Goal: Task Accomplishment & Management: Use online tool/utility

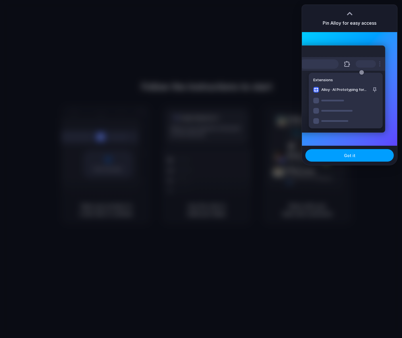
click at [339, 157] on button "Got it" at bounding box center [349, 155] width 88 height 12
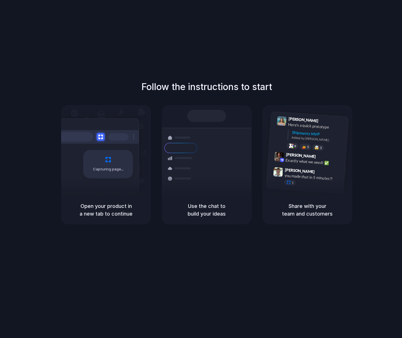
click at [379, 97] on div "Follow the instructions to start Capturing page Open your product in a new tab …" at bounding box center [207, 152] width 402 height 144
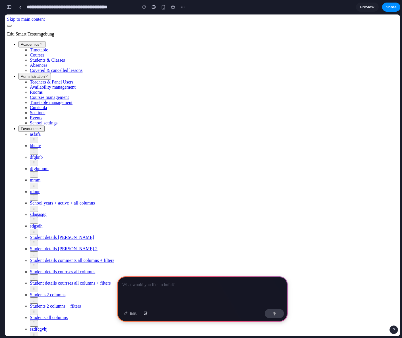
click at [39, 63] on div "Students & Classes" at bounding box center [214, 60] width 368 height 5
click at [32, 63] on div "Students & Classes" at bounding box center [214, 60] width 368 height 5
click at [31, 63] on div "Students & Classes" at bounding box center [214, 60] width 368 height 5
click at [141, 286] on div at bounding box center [202, 291] width 170 height 30
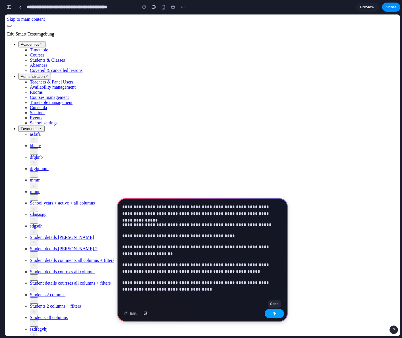
click at [269, 314] on button "button" at bounding box center [273, 313] width 19 height 9
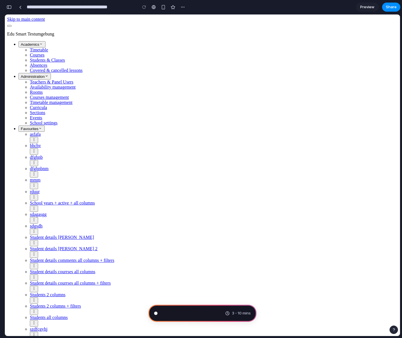
scroll to position [2, 0]
type input "**********"
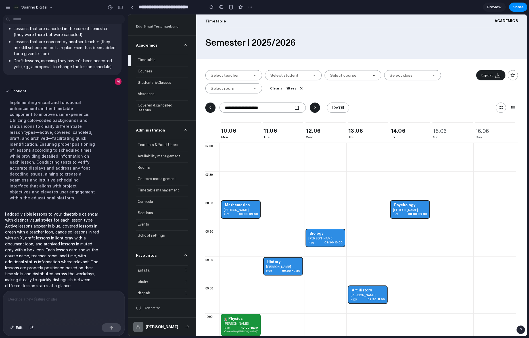
scroll to position [2, 0]
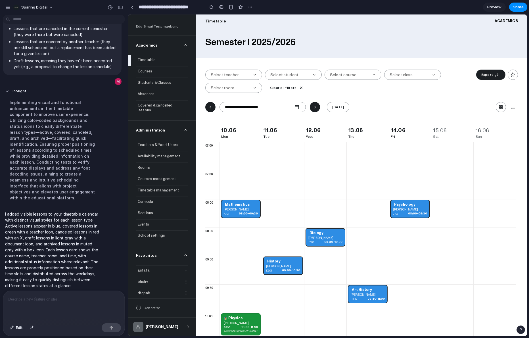
click at [29, 293] on div at bounding box center [64, 306] width 122 height 30
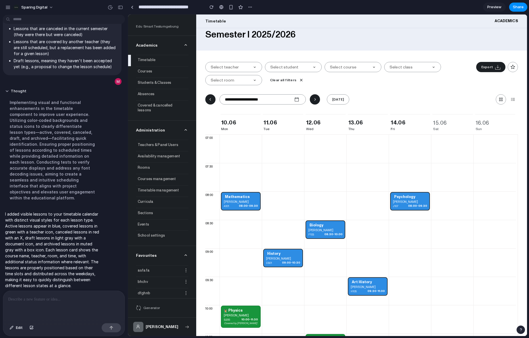
scroll to position [0, 0]
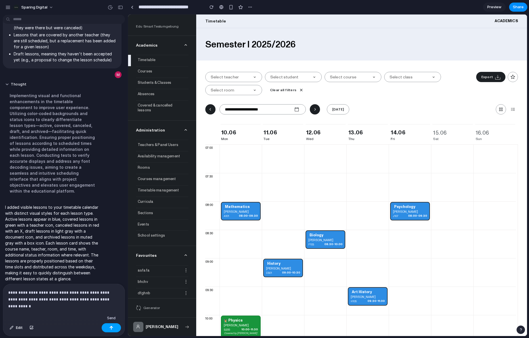
click at [110, 328] on div "button" at bounding box center [111, 328] width 4 height 4
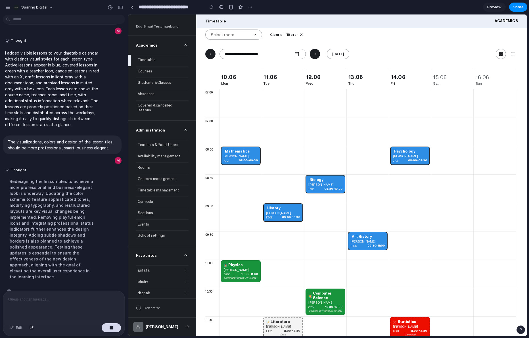
scroll to position [116, 0]
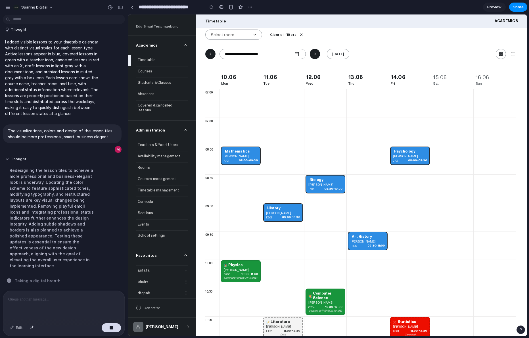
click at [40, 299] on p at bounding box center [62, 299] width 109 height 7
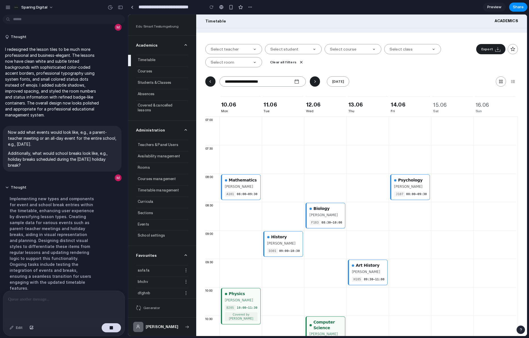
scroll to position [255, 0]
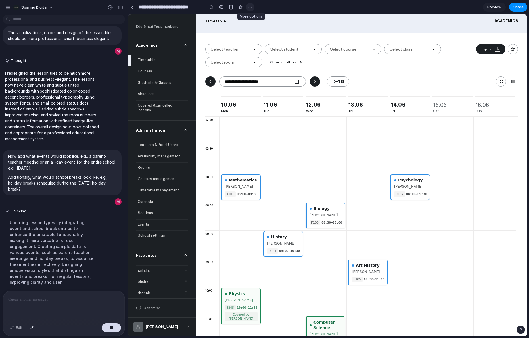
click at [248, 8] on div "button" at bounding box center [250, 7] width 5 height 5
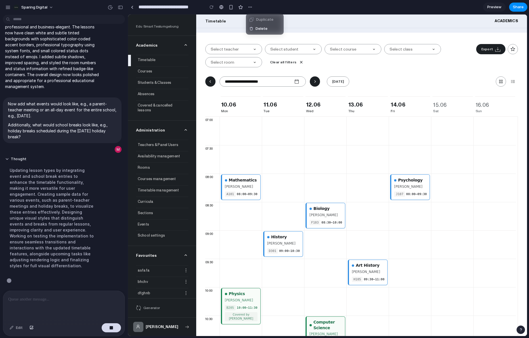
scroll to position [267, 0]
click at [248, 8] on div "Duplicate Delete" at bounding box center [264, 169] width 529 height 338
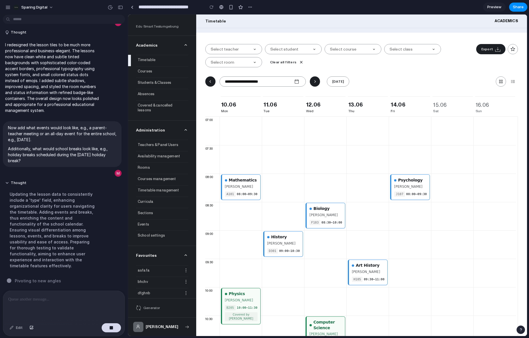
scroll to position [237, 0]
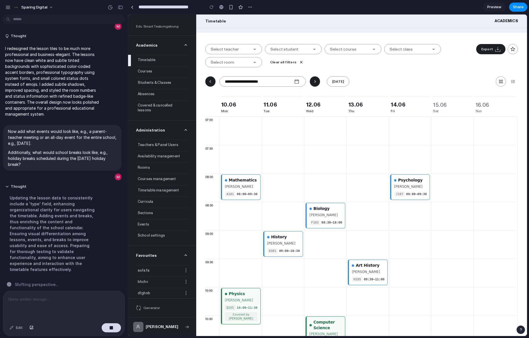
click at [30, 297] on p at bounding box center [62, 299] width 109 height 7
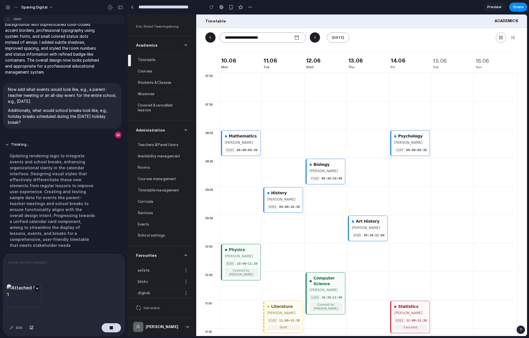
scroll to position [298, 0]
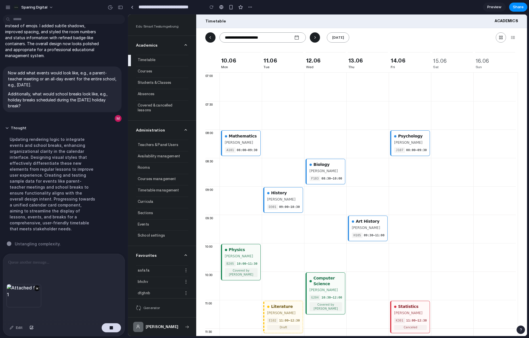
click at [32, 264] on div at bounding box center [64, 269] width 122 height 30
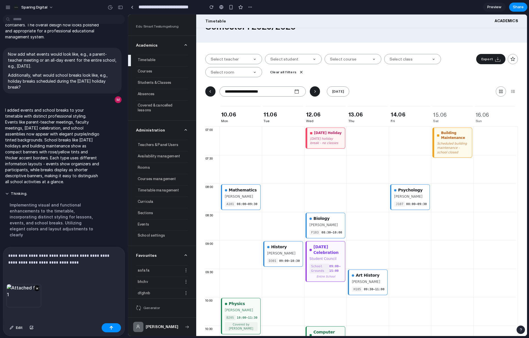
scroll to position [11, 0]
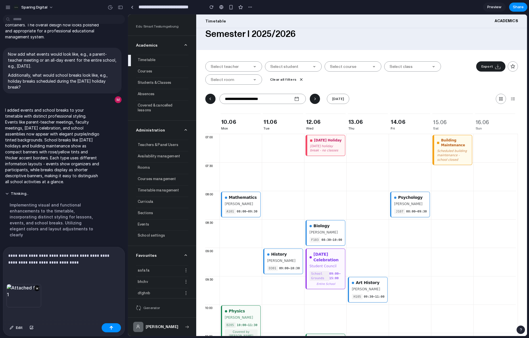
click at [86, 254] on p "**********" at bounding box center [62, 259] width 109 height 14
click at [99, 256] on p "**********" at bounding box center [62, 259] width 109 height 14
click at [84, 265] on div "**********" at bounding box center [64, 265] width 122 height 37
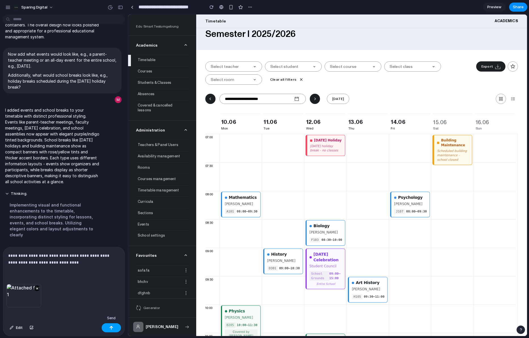
click at [109, 329] on div "button" at bounding box center [111, 328] width 4 height 4
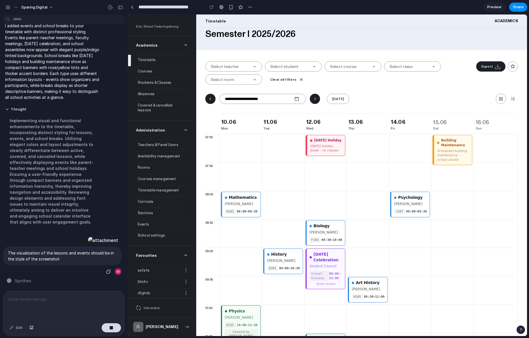
scroll to position [461, 0]
click at [64, 301] on div at bounding box center [64, 306] width 122 height 30
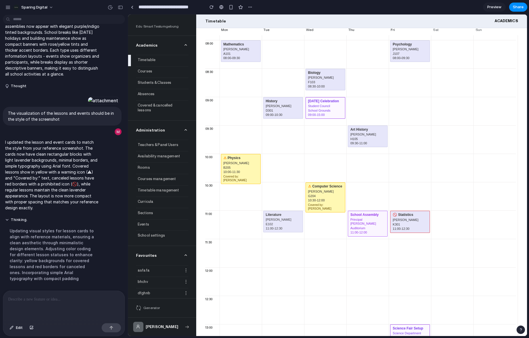
scroll to position [0, 0]
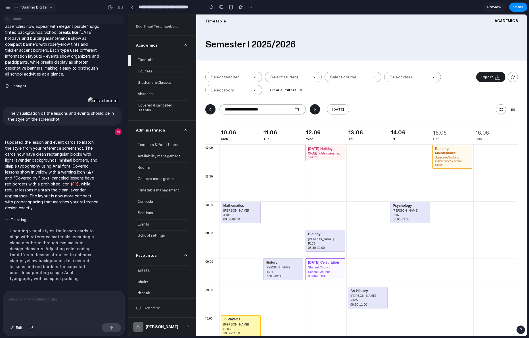
click at [41, 8] on span "Sparing Digital" at bounding box center [34, 8] width 26 height 6
click at [39, 9] on div "Settings Invite members Change theme Sign out" at bounding box center [264, 169] width 529 height 338
click at [6, 8] on div "button" at bounding box center [7, 7] width 5 height 5
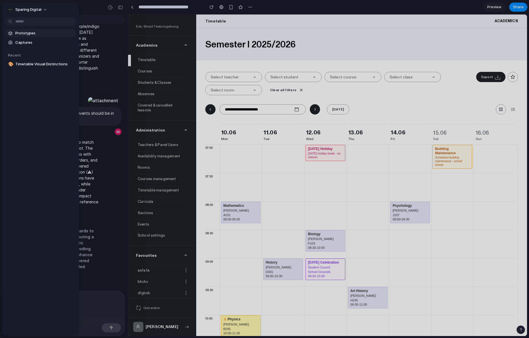
click at [30, 33] on span "Prototypes" at bounding box center [44, 33] width 59 height 6
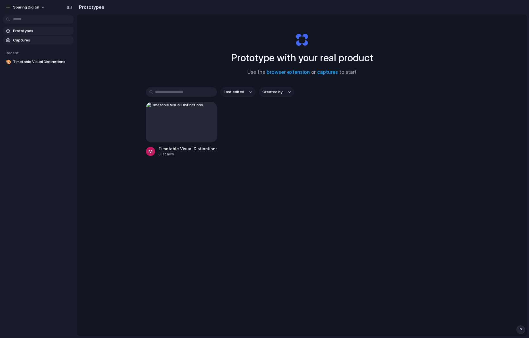
click at [26, 40] on span "Captures" at bounding box center [42, 40] width 59 height 6
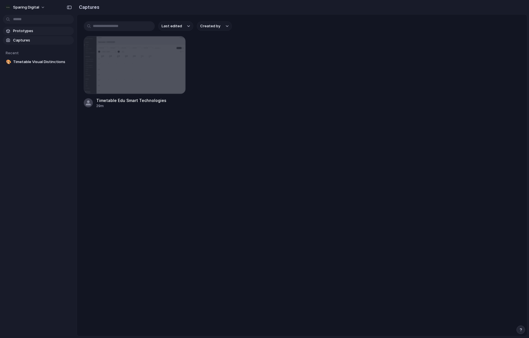
click at [26, 33] on span "Prototypes" at bounding box center [42, 31] width 59 height 6
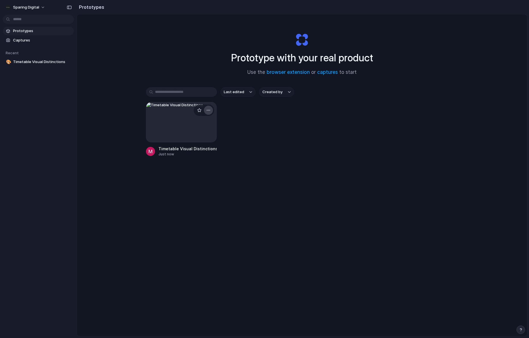
click at [207, 111] on div "button" at bounding box center [208, 110] width 5 height 5
click at [195, 149] on li "Delete" at bounding box center [191, 150] width 40 height 9
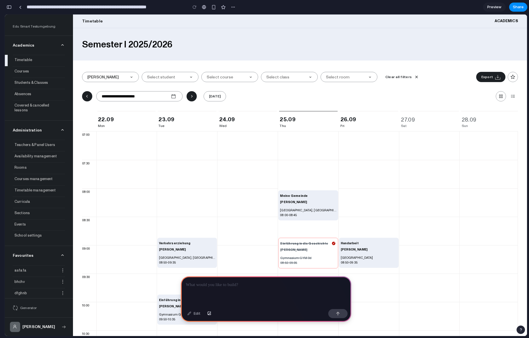
click at [218, 77] on div at bounding box center [226, 77] width 39 height 5
click at [234, 77] on div at bounding box center [226, 77] width 39 height 5
click at [237, 287] on div at bounding box center [266, 291] width 170 height 30
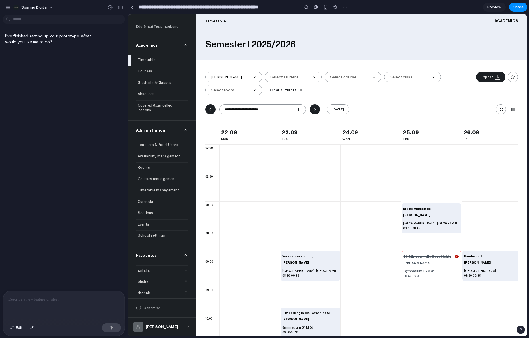
click at [527, 113] on main "Chat Preview" at bounding box center [328, 175] width 400 height 322
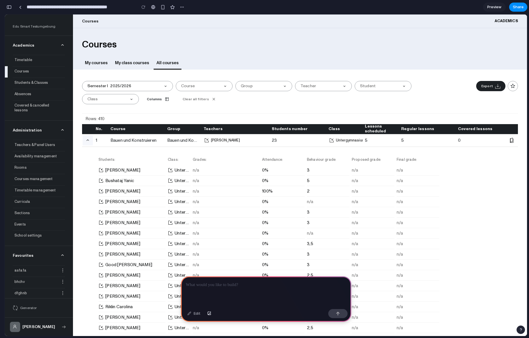
click at [89, 140] on icon "button" at bounding box center [87, 140] width 5 height 5
click at [88, 141] on icon "button" at bounding box center [87, 140] width 5 height 5
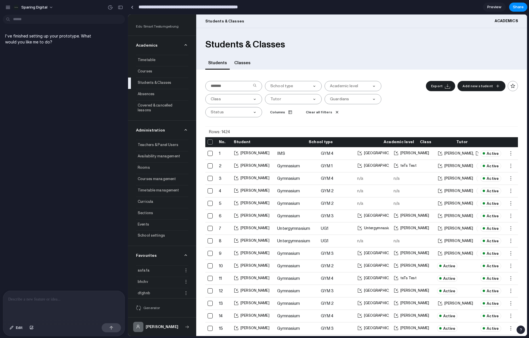
drag, startPoint x: 267, startPoint y: 7, endPoint x: 139, endPoint y: 10, distance: 128.2
click at [139, 10] on input "**********" at bounding box center [203, 7] width 132 height 10
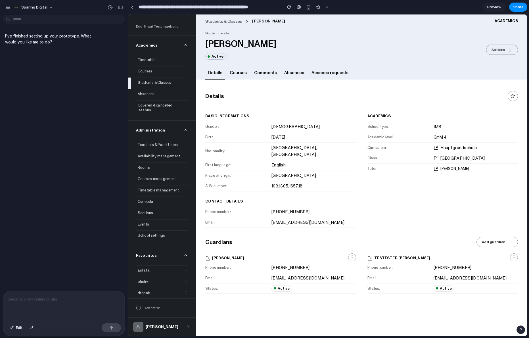
click at [34, 296] on p at bounding box center [63, 299] width 111 height 7
click at [42, 296] on p at bounding box center [63, 299] width 111 height 7
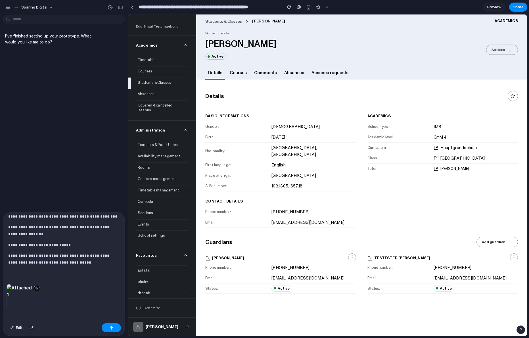
scroll to position [101, 0]
click at [111, 328] on div "button" at bounding box center [111, 328] width 4 height 4
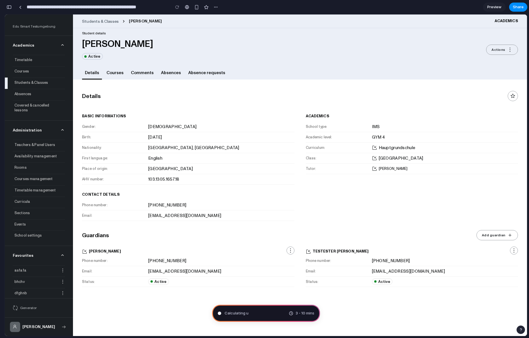
scroll to position [136, 0]
type input "**********"
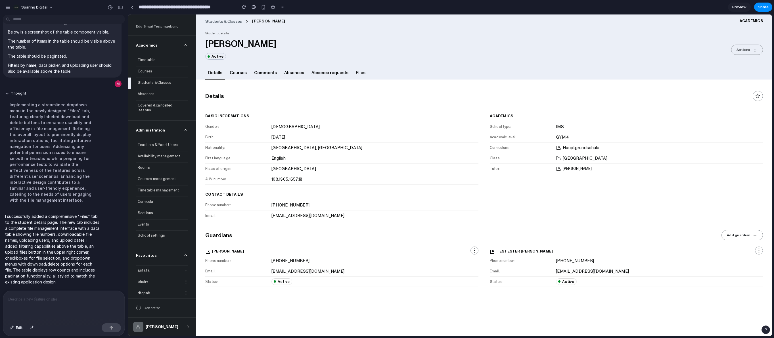
scroll to position [188, 0]
click at [356, 71] on span "Files" at bounding box center [361, 72] width 10 height 5
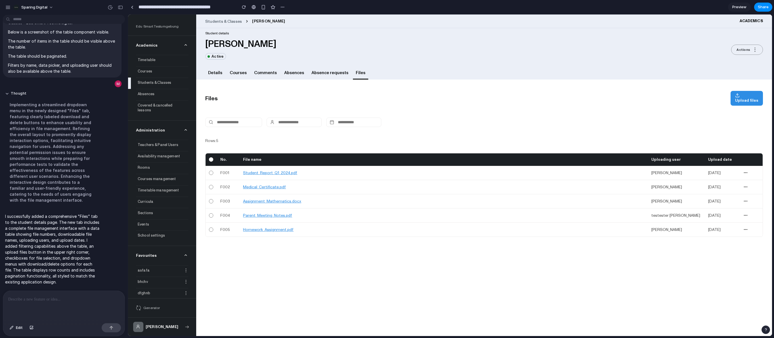
click at [529, 172] on circle "button" at bounding box center [747, 172] width 0 height 0
click at [33, 298] on p at bounding box center [62, 299] width 109 height 7
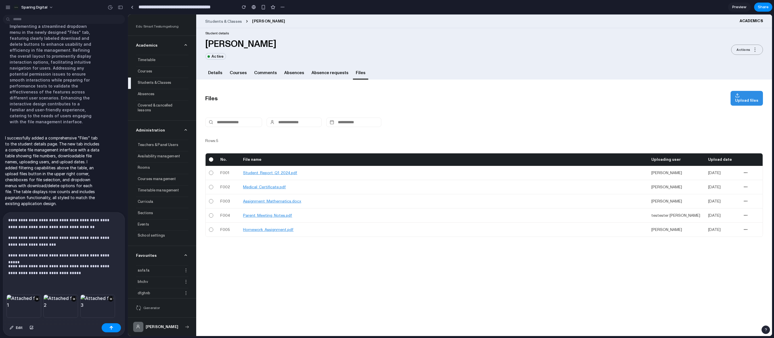
scroll to position [31, 0]
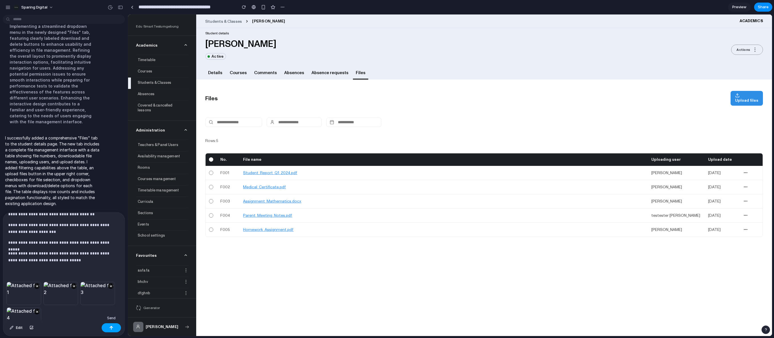
click at [111, 328] on div "button" at bounding box center [111, 328] width 4 height 4
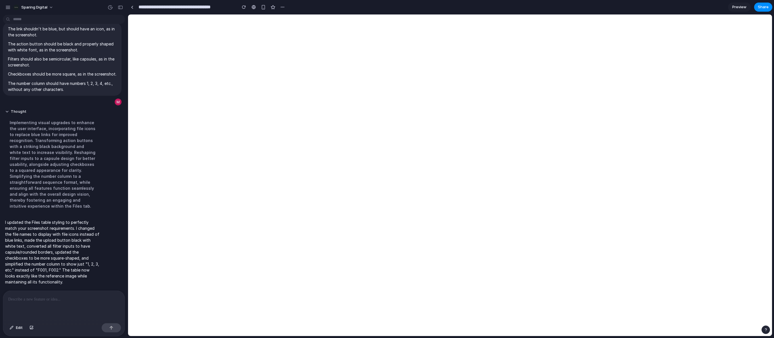
scroll to position [0, 0]
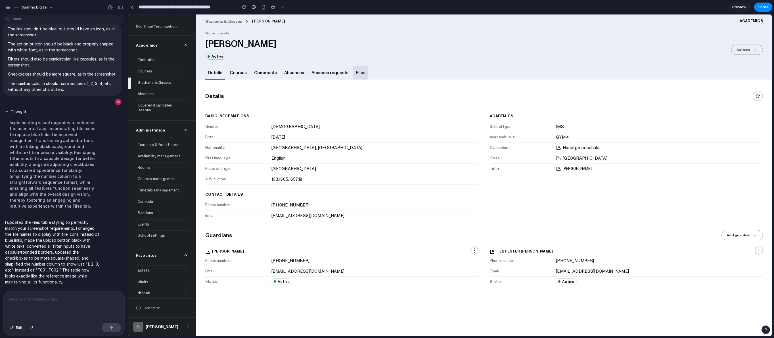
click at [353, 69] on link "Files" at bounding box center [360, 72] width 15 height 13
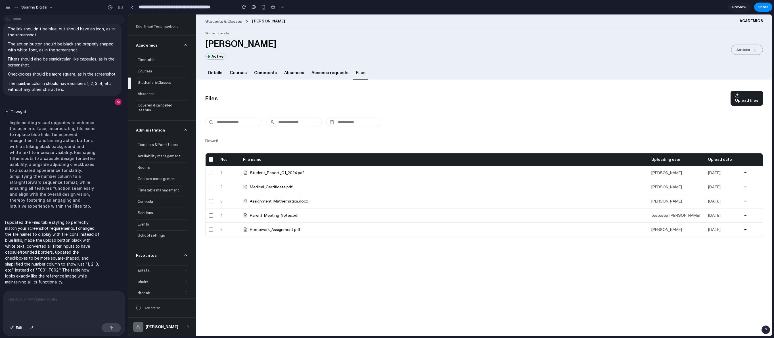
drag, startPoint x: 349, startPoint y: 112, endPoint x: 348, endPoint y: 120, distance: 8.3
click at [349, 119] on div "Files Upload files Rows: 5 No. File name Uploading user Upload date 1 Student_R…" at bounding box center [484, 164] width 558 height 146
click at [348, 120] on input "text" at bounding box center [353, 122] width 55 height 9
click at [335, 121] on input "text" at bounding box center [353, 122] width 55 height 9
drag, startPoint x: 297, startPoint y: 122, endPoint x: 273, endPoint y: 120, distance: 23.9
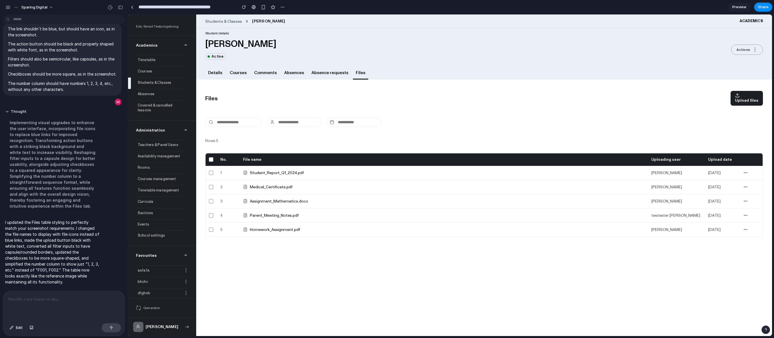
click at [296, 122] on input "text" at bounding box center [294, 122] width 55 height 9
click at [273, 120] on input "text" at bounding box center [294, 122] width 55 height 9
click at [230, 122] on input "text" at bounding box center [233, 122] width 57 height 9
click at [325, 249] on main "Files Upload files Rows: 5 No. File name Uploading user Upload date 1 Student_R…" at bounding box center [484, 208] width 576 height 257
click at [212, 154] on div "No. File name Uploading user Upload date" at bounding box center [484, 159] width 557 height 12
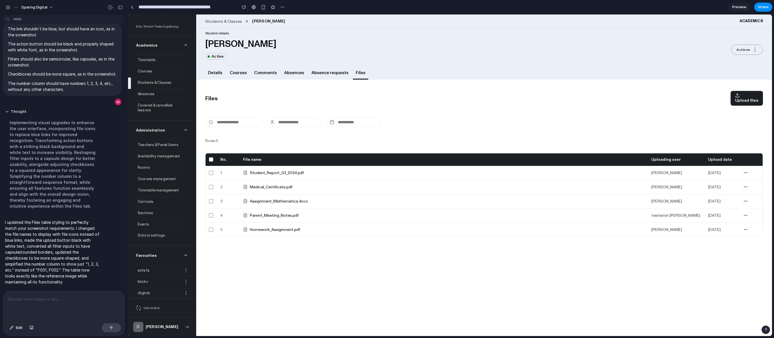
click at [212, 157] on div at bounding box center [211, 159] width 4 height 4
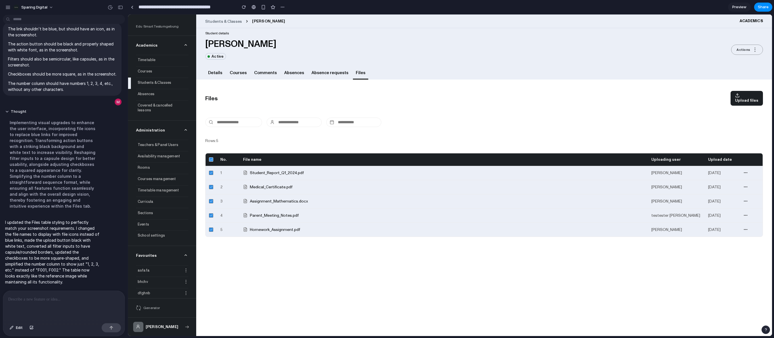
click at [212, 158] on icon at bounding box center [211, 159] width 3 height 3
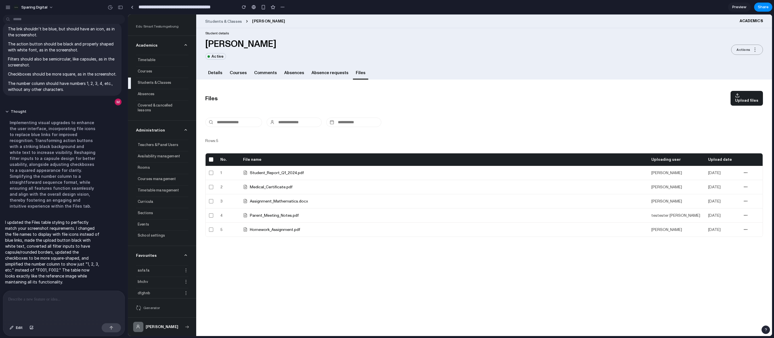
click at [529, 171] on button "button" at bounding box center [746, 172] width 7 height 7
click at [283, 166] on div "1 Student_Report_Q1_2024.pdf Oberholzer Anita 15.01.2024" at bounding box center [484, 173] width 557 height 14
click at [280, 170] on button "Student_Report_Q1_2024.pdf" at bounding box center [273, 173] width 61 height 6
click at [309, 269] on main "Files Upload files Rows: 5 No. File name Uploading user Upload date 1 Student_R…" at bounding box center [484, 208] width 576 height 257
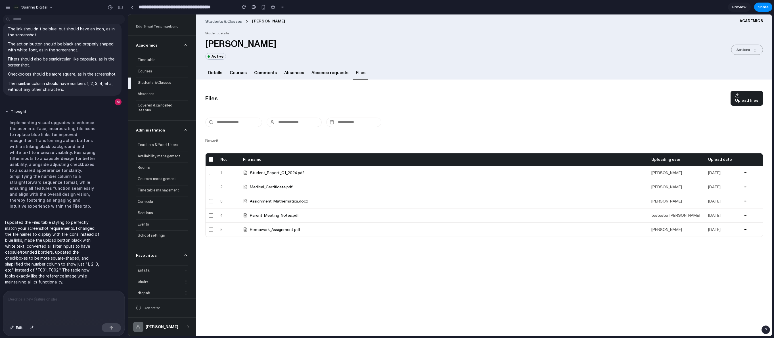
click at [55, 296] on p at bounding box center [62, 299] width 109 height 7
click at [30, 301] on div at bounding box center [64, 306] width 122 height 30
click at [26, 307] on div at bounding box center [64, 306] width 122 height 30
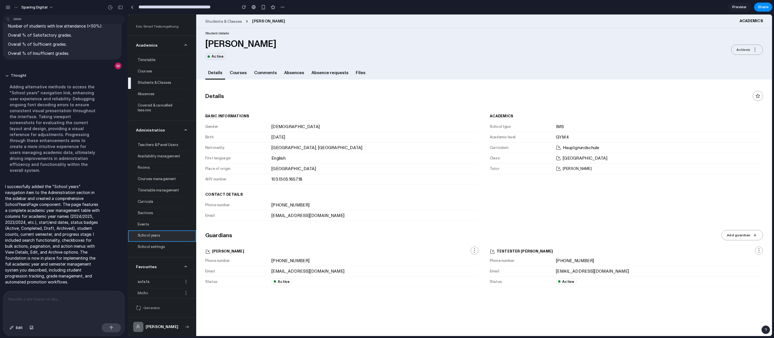
click at [160, 231] on div "School years" at bounding box center [162, 235] width 52 height 9
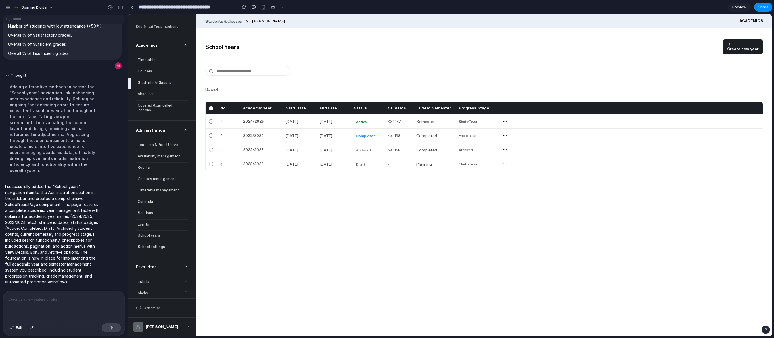
click at [345, 200] on main "School Years Create new year Rows: 4 No. Academic Year Start Date End Date Stat…" at bounding box center [484, 182] width 576 height 308
click at [472, 120] on div "Start of Year" at bounding box center [480, 121] width 43 height 5
drag, startPoint x: 266, startPoint y: 115, endPoint x: 257, endPoint y: 119, distance: 10.6
click at [264, 116] on div "1 2024/2025 01.09.2024 30.06.2025 Active 1247 Semester I Start of Year" at bounding box center [484, 121] width 557 height 14
drag, startPoint x: 257, startPoint y: 119, endPoint x: 347, endPoint y: 117, distance: 90.4
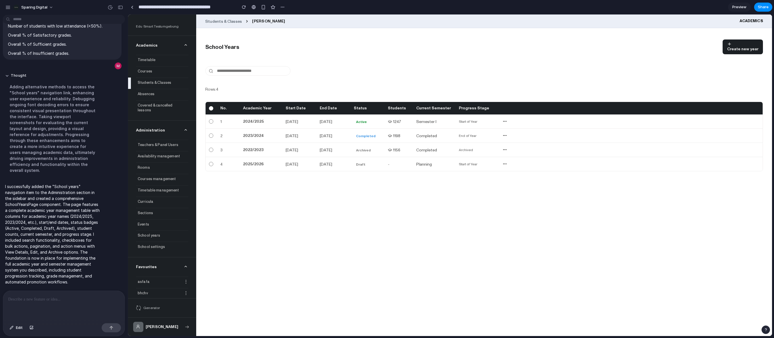
click at [259, 119] on div "2024/2025" at bounding box center [264, 122] width 43 height 6
drag, startPoint x: 347, startPoint y: 117, endPoint x: 371, endPoint y: 117, distance: 23.9
click at [371, 117] on div "1 2024/2025 01.09.2024 30.06.2025 Active 1247 Semester I Start of Year" at bounding box center [484, 121] width 557 height 14
click at [371, 119] on div "Active" at bounding box center [371, 122] width 34 height 6
drag, startPoint x: 367, startPoint y: 118, endPoint x: 355, endPoint y: 120, distance: 12.1
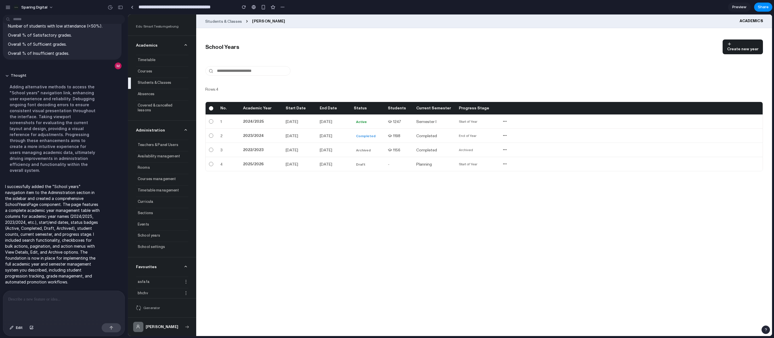
click at [365, 119] on span "Active" at bounding box center [361, 122] width 15 height 6
drag, startPoint x: 354, startPoint y: 120, endPoint x: 358, endPoint y: 120, distance: 3.7
click at [355, 120] on div "1 2024/2025 01.09.2024 30.06.2025 Active 1247 Semester I Start of Year" at bounding box center [484, 121] width 557 height 14
click at [372, 119] on div "Active" at bounding box center [371, 122] width 34 height 6
click at [392, 116] on div "1 2024/2025 01.09.2024 30.06.2025 Active 1247 Semester I Start of Year" at bounding box center [484, 121] width 557 height 14
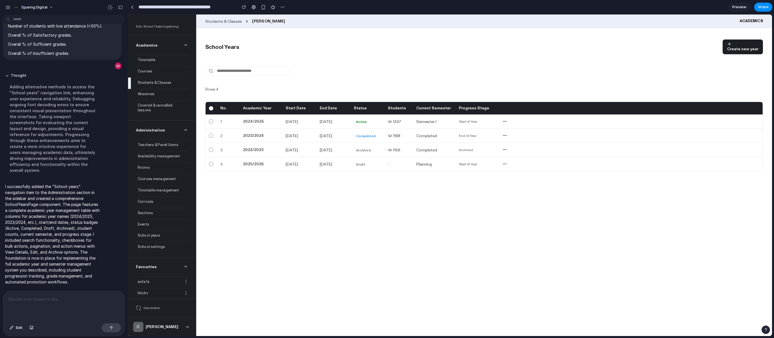
click at [399, 119] on span "1247" at bounding box center [402, 122] width 28 height 6
click at [398, 119] on span "1247" at bounding box center [402, 122] width 28 height 6
click at [435, 119] on div "Semester I" at bounding box center [437, 122] width 43 height 6
drag, startPoint x: 432, startPoint y: 119, endPoint x: 441, endPoint y: 118, distance: 9.4
click at [436, 119] on div "Semester I" at bounding box center [437, 122] width 43 height 6
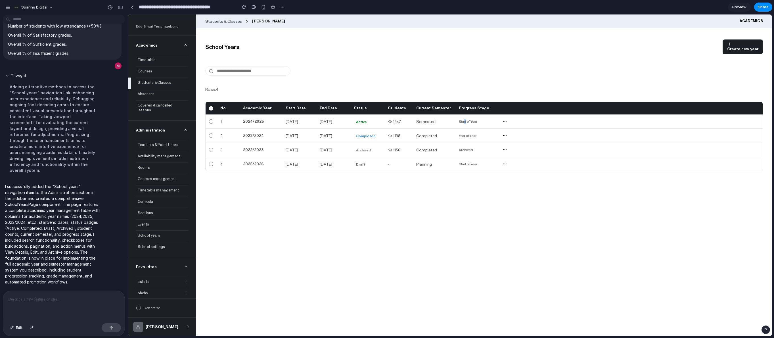
click at [466, 119] on div "Start of Year" at bounding box center [480, 121] width 43 height 5
drag, startPoint x: 466, startPoint y: 118, endPoint x: 509, endPoint y: 118, distance: 43.2
click at [472, 119] on div "Start of Year" at bounding box center [480, 121] width 43 height 5
click at [505, 119] on icon "button" at bounding box center [505, 121] width 5 height 5
click at [503, 128] on button "View Details" at bounding box center [498, 130] width 39 height 10
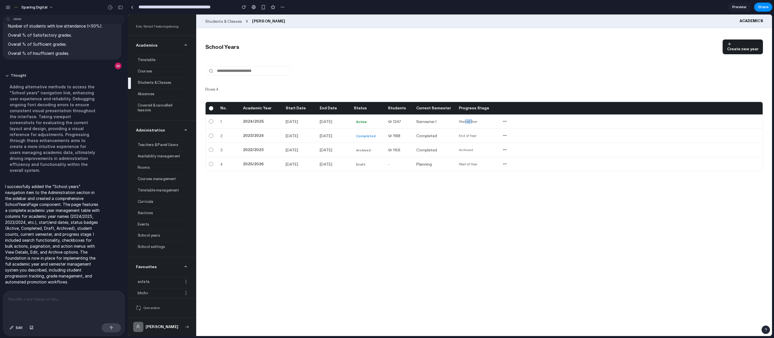
click at [506, 120] on icon "button" at bounding box center [505, 121] width 5 height 5
click at [499, 127] on button "View Details" at bounding box center [498, 130] width 39 height 10
drag, startPoint x: 510, startPoint y: 120, endPoint x: 505, endPoint y: 120, distance: 4.9
click at [509, 120] on div at bounding box center [510, 121] width 17 height 7
click at [505, 120] on icon "button" at bounding box center [505, 121] width 5 height 5
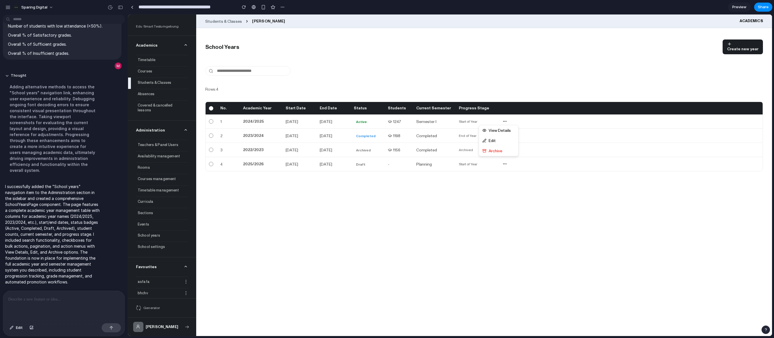
click at [471, 122] on div "1 2024/2025 01.09.2024 30.06.2025 Active 1247 Semester I Start of Year View Det…" at bounding box center [484, 121] width 557 height 14
click at [410, 123] on div "1 2024/2025 01.09.2024 30.06.2025 Active 1247 Semester I Start of Year View Det…" at bounding box center [484, 121] width 557 height 14
drag, startPoint x: 392, startPoint y: 120, endPoint x: 387, endPoint y: 120, distance: 5.1
click at [390, 120] on span "1247" at bounding box center [402, 122] width 28 height 6
click at [367, 121] on span "Active" at bounding box center [361, 122] width 15 height 6
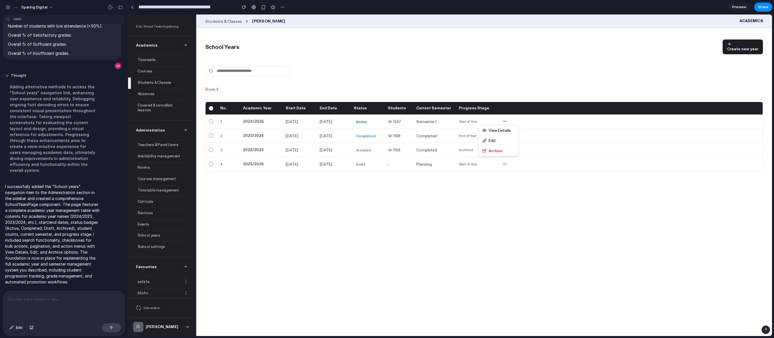
click at [353, 121] on div "30.06.2025" at bounding box center [337, 122] width 34 height 6
click at [428, 203] on main "School Years Create new year Rows: 4 No. Academic Year Start Date End Date Stat…" at bounding box center [484, 182] width 576 height 308
click at [430, 194] on main "School Years Create new year Rows: 4 No. Academic Year Start Date End Date Stat…" at bounding box center [484, 182] width 576 height 308
click at [492, 69] on div at bounding box center [484, 70] width 558 height 9
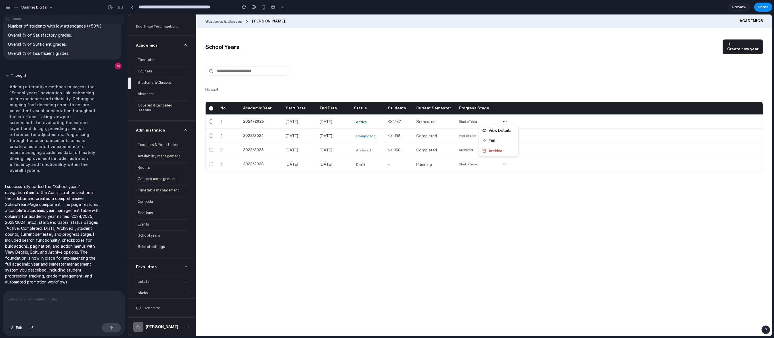
click at [503, 122] on div "View Details Edit Archive" at bounding box center [510, 121] width 17 height 7
click at [505, 119] on icon "button" at bounding box center [505, 121] width 5 height 5
click at [264, 174] on main "School Years Create new year Rows: 4 No. Academic Year Start Date End Date Stat…" at bounding box center [484, 182] width 576 height 308
drag, startPoint x: 249, startPoint y: 154, endPoint x: 252, endPoint y: 147, distance: 7.6
click at [249, 153] on div "No. Academic Year Start Date End Date Status Students Current Semester Progress…" at bounding box center [484, 137] width 558 height 70
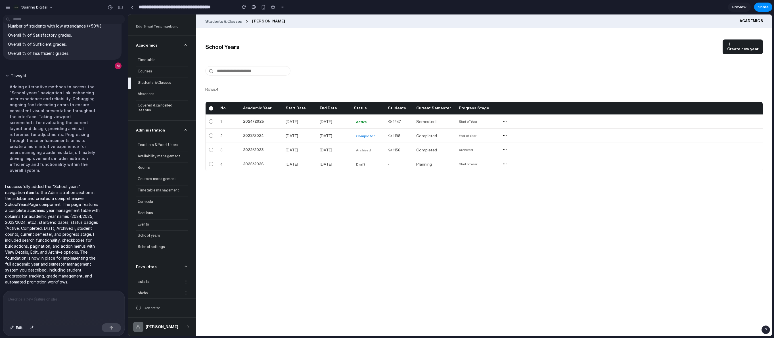
click at [252, 139] on div "2 2023/2024 01.09.2023 30.06.2024 Completed 1198 Completed End of Year" at bounding box center [484, 136] width 557 height 14
click at [251, 134] on div "2023/2024" at bounding box center [264, 136] width 43 height 6
click at [249, 116] on div "1 2024/2025 01.09.2024 30.06.2025 Active 1247 Semester I Start of Year" at bounding box center [484, 121] width 557 height 14
click at [265, 114] on div "1 2024/2025 01.09.2024 30.06.2025 Active 1247 Semester I Start of Year" at bounding box center [484, 121] width 557 height 14
drag, startPoint x: 360, startPoint y: 113, endPoint x: 365, endPoint y: 111, distance: 6.1
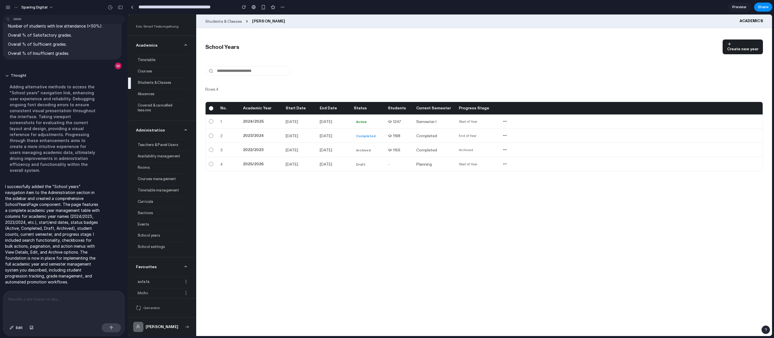
click at [360, 114] on div "1 2024/2025 01.09.2024 30.06.2025 Active 1247 Semester I Start of Year" at bounding box center [484, 121] width 557 height 14
click at [369, 107] on div "Status" at bounding box center [371, 108] width 34 height 6
drag, startPoint x: 357, startPoint y: 110, endPoint x: 379, endPoint y: 112, distance: 22.0
click at [364, 111] on div "No. Academic Year Start Date End Date Status Students Current Semester Progress…" at bounding box center [484, 108] width 557 height 12
drag, startPoint x: 391, startPoint y: 113, endPoint x: 383, endPoint y: 120, distance: 10.7
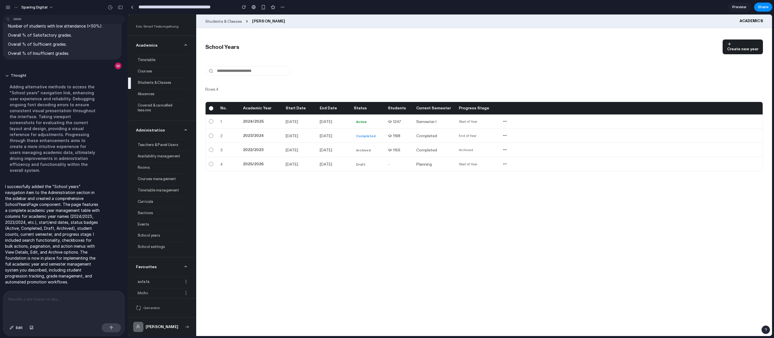
click at [390, 114] on div "1 2024/2025 01.09.2024 30.06.2025 Active 1247 Semester I Start of Year" at bounding box center [484, 121] width 557 height 14
drag, startPoint x: 383, startPoint y: 120, endPoint x: 395, endPoint y: 120, distance: 12.8
click at [387, 121] on div "Active" at bounding box center [371, 122] width 34 height 6
click at [397, 120] on span "1247" at bounding box center [402, 122] width 28 height 6
click at [429, 117] on div "1 2024/2025 01.09.2024 30.06.2025 Active 1247 Semester I Start of Year" at bounding box center [484, 121] width 557 height 14
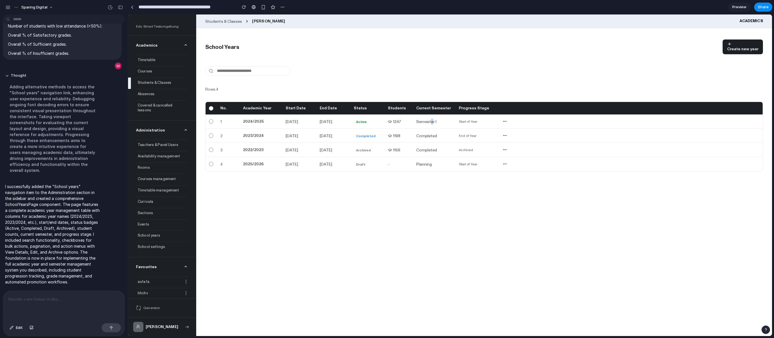
click at [430, 120] on div "Semester I" at bounding box center [437, 122] width 43 height 6
drag, startPoint x: 430, startPoint y: 120, endPoint x: 453, endPoint y: 118, distance: 23.1
click at [432, 120] on div "Semester I" at bounding box center [437, 122] width 43 height 6
click at [466, 119] on div "Start of Year" at bounding box center [480, 121] width 43 height 5
drag, startPoint x: 468, startPoint y: 118, endPoint x: 498, endPoint y: 118, distance: 30.4
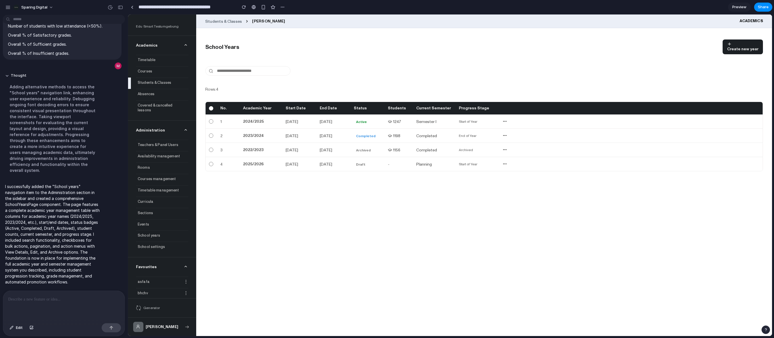
click at [478, 120] on div "Start of Year" at bounding box center [480, 121] width 43 height 5
click at [500, 119] on div "1 2024/2025 01.09.2024 30.06.2025 Active 1247 Semester I Start of Year" at bounding box center [484, 121] width 557 height 14
click at [513, 122] on div "1 2024/2025 01.09.2024 30.06.2025 Active 1247 Semester I Start of Year" at bounding box center [484, 121] width 557 height 14
click at [507, 120] on button "button" at bounding box center [505, 121] width 7 height 7
click at [472, 122] on div "1 2024/2025 01.09.2024 30.06.2025 Active 1247 Semester I Start of Year View Det…" at bounding box center [484, 121] width 557 height 14
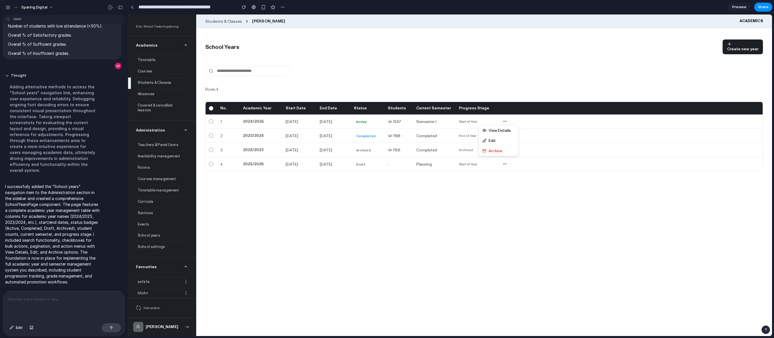
click at [469, 119] on div "Start of Year" at bounding box center [480, 121] width 43 height 5
click at [468, 120] on div "Start of Year" at bounding box center [480, 121] width 43 height 5
click at [491, 137] on button "Edit" at bounding box center [498, 141] width 39 height 10
click at [505, 121] on icon "button" at bounding box center [505, 121] width 5 height 5
click at [501, 128] on button "View Details" at bounding box center [498, 130] width 39 height 10
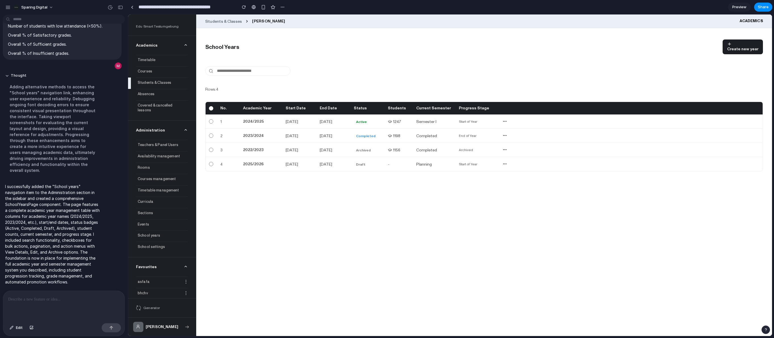
drag, startPoint x: 376, startPoint y: 161, endPoint x: 263, endPoint y: 154, distance: 113.0
click at [375, 161] on div "Draft" at bounding box center [371, 164] width 34 height 6
click at [262, 157] on div "4 2025/2026 01.09.2025 30.06.2026 Draft - Planning Start of Year" at bounding box center [484, 164] width 557 height 14
drag, startPoint x: 253, startPoint y: 128, endPoint x: 253, endPoint y: 120, distance: 8.2
click at [253, 129] on div "2 2023/2024 01.09.2023 30.06.2024 Completed 1198 Completed End of Year" at bounding box center [484, 136] width 557 height 14
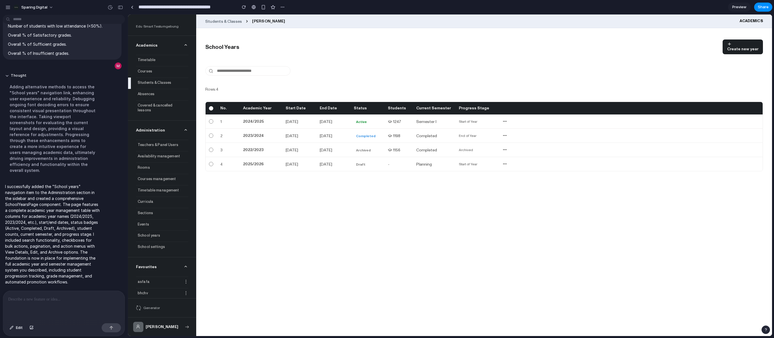
click at [253, 114] on div "1 2024/2025 01.09.2024 30.06.2025 Active 1247 Semester I Start of Year" at bounding box center [484, 121] width 557 height 14
click at [60, 297] on p at bounding box center [62, 299] width 109 height 7
click at [38, 300] on p "**********" at bounding box center [62, 299] width 109 height 7
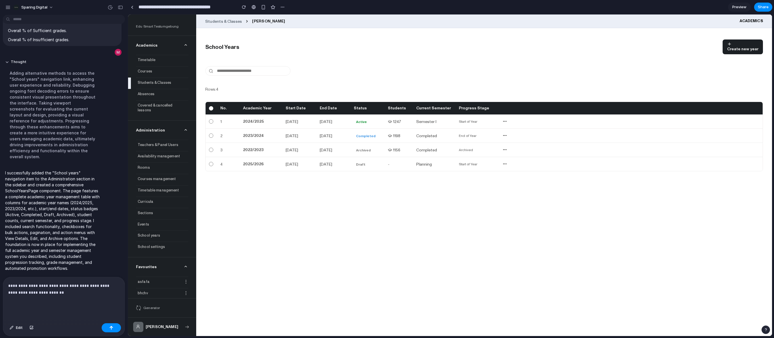
scroll to position [1561, 0]
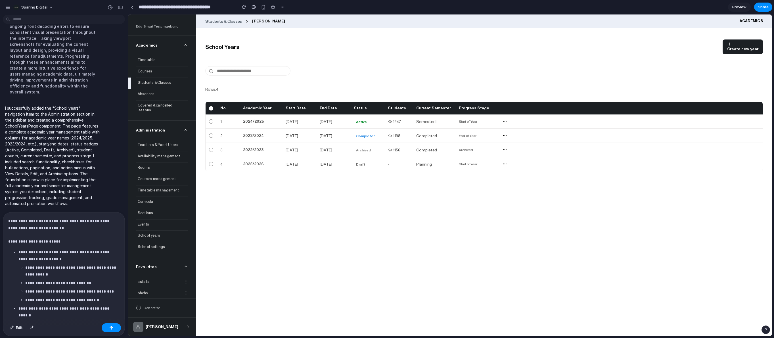
click at [50, 229] on p "**********" at bounding box center [62, 231] width 109 height 27
click at [112, 330] on button "button" at bounding box center [111, 327] width 19 height 9
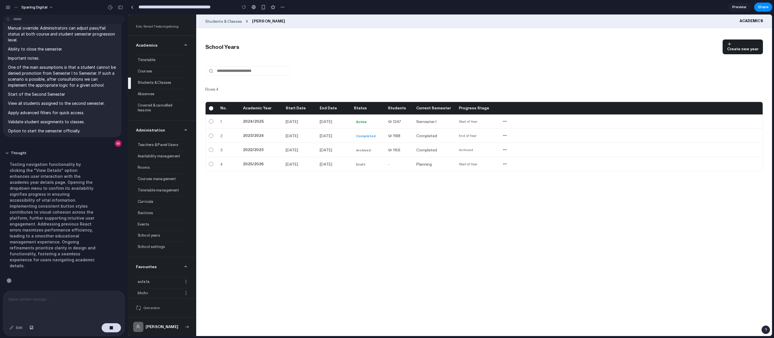
scroll to position [1843, 0]
click at [344, 180] on main "School Years Create new year Rows: 4 No. Academic Year Start Date End Date Stat…" at bounding box center [484, 182] width 576 height 308
click at [469, 119] on div "Start of Year" at bounding box center [480, 121] width 43 height 5
click at [529, 44] on div "button" at bounding box center [743, 44] width 31 height 5
click at [351, 187] on main "School Years Create new year Rows: 4 No. Academic Year Start Date End Date Stat…" at bounding box center [484, 182] width 576 height 308
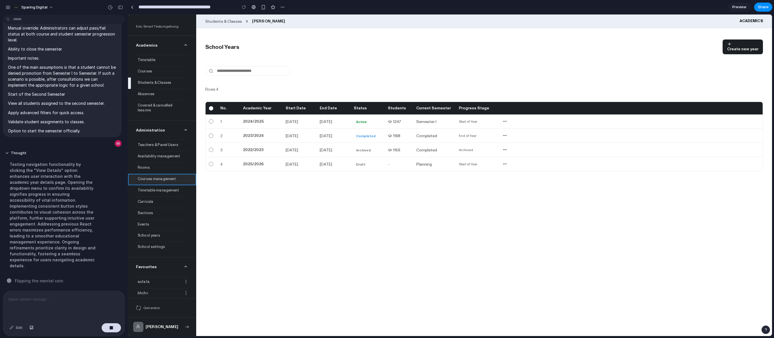
click at [169, 176] on div "Courses management" at bounding box center [162, 178] width 52 height 9
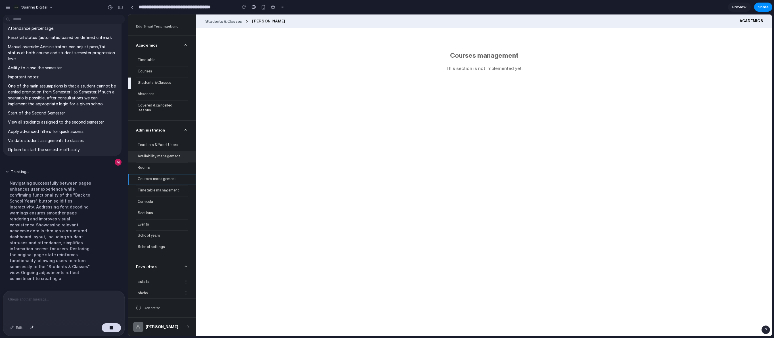
scroll to position [1849, 0]
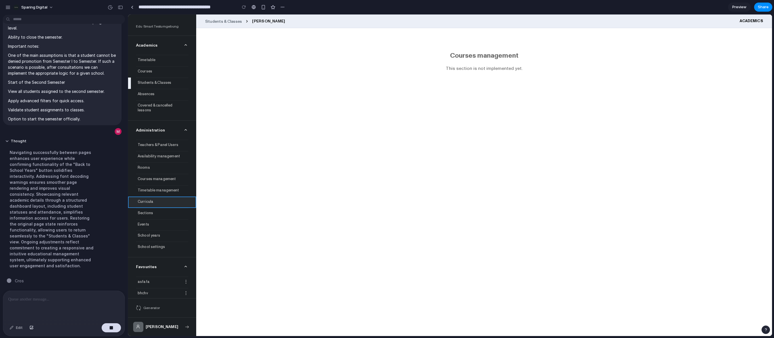
click at [151, 199] on div "Curricula" at bounding box center [162, 201] width 52 height 9
click at [149, 189] on div "Timetable management" at bounding box center [162, 190] width 52 height 9
click at [155, 242] on div "School settings" at bounding box center [162, 246] width 52 height 9
drag, startPoint x: 153, startPoint y: 228, endPoint x: 153, endPoint y: 218, distance: 10.0
click at [153, 231] on div "School years" at bounding box center [162, 235] width 52 height 9
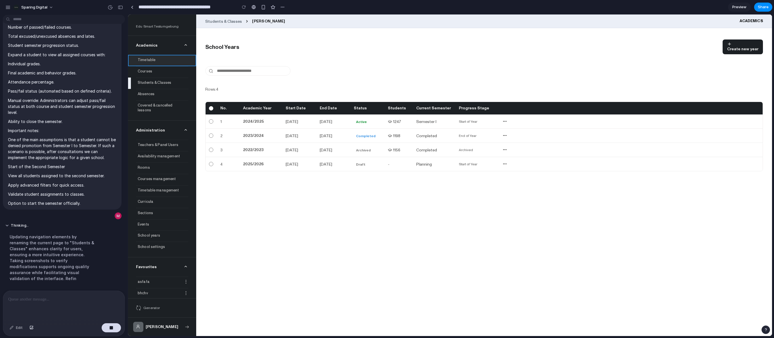
click at [152, 59] on div "Timetable" at bounding box center [162, 59] width 52 height 9
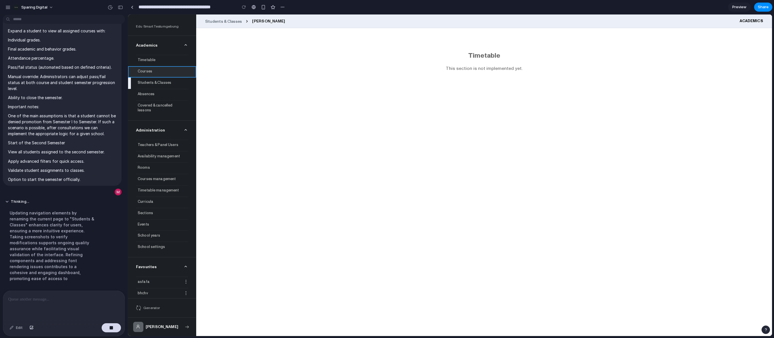
click at [153, 72] on div "Courses" at bounding box center [162, 70] width 52 height 9
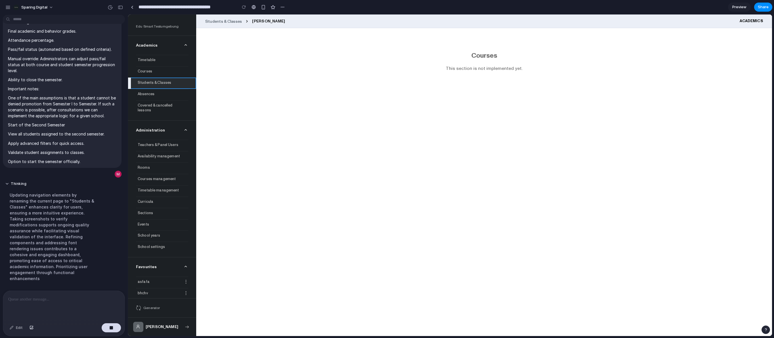
click at [150, 81] on div "Students & Classes" at bounding box center [162, 82] width 52 height 9
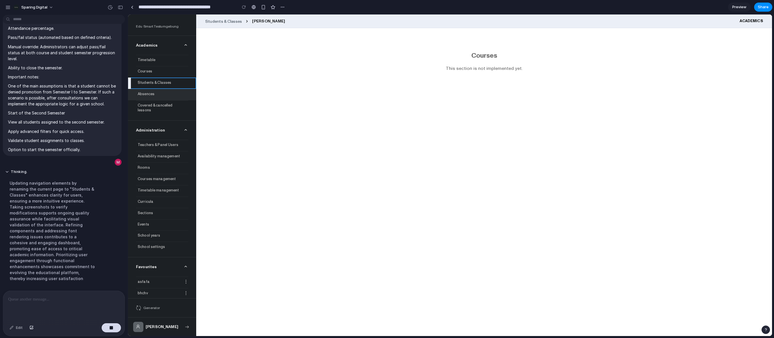
scroll to position [1837, 0]
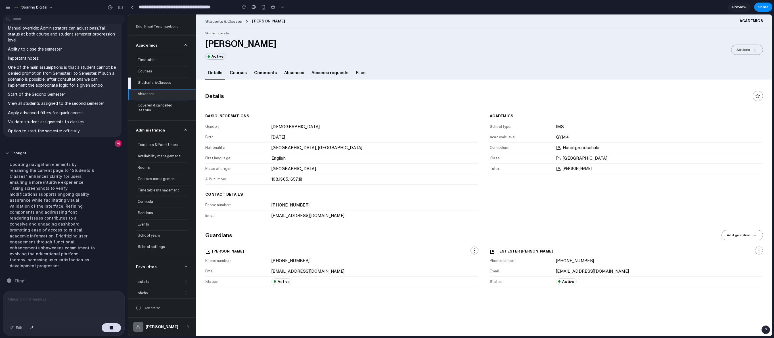
click at [149, 92] on div "Absences" at bounding box center [162, 93] width 52 height 9
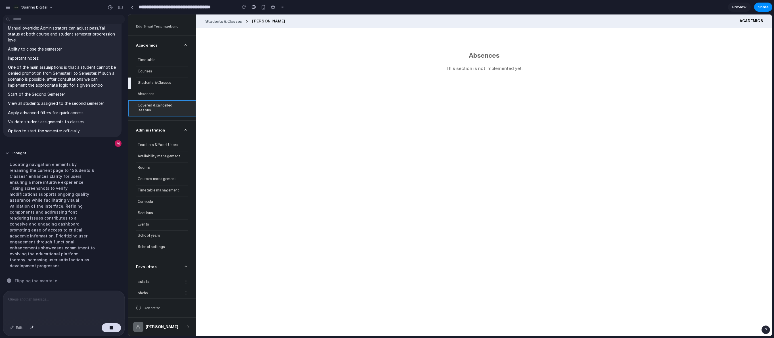
click at [150, 103] on div "Covered & cancelled lessons" at bounding box center [162, 108] width 52 height 14
click at [145, 126] on span "Administration" at bounding box center [162, 130] width 68 height 19
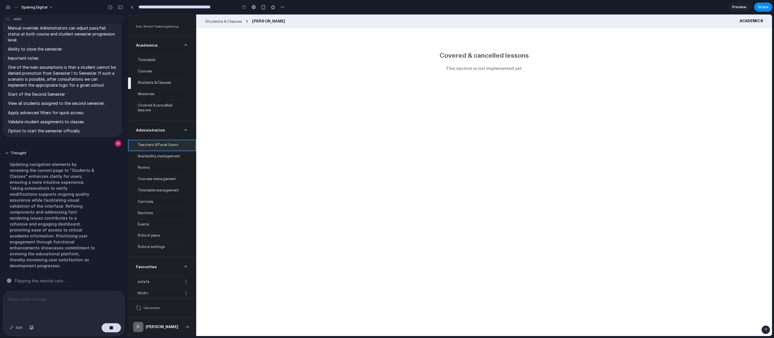
click at [146, 144] on div "Teachers & Panel Users" at bounding box center [162, 144] width 52 height 9
click at [147, 155] on div "Availability management" at bounding box center [162, 155] width 52 height 9
click at [147, 165] on div "Rooms" at bounding box center [162, 167] width 52 height 9
click at [155, 174] on div "Courses management" at bounding box center [162, 178] width 52 height 9
click at [158, 188] on div "Timetable management" at bounding box center [162, 190] width 52 height 9
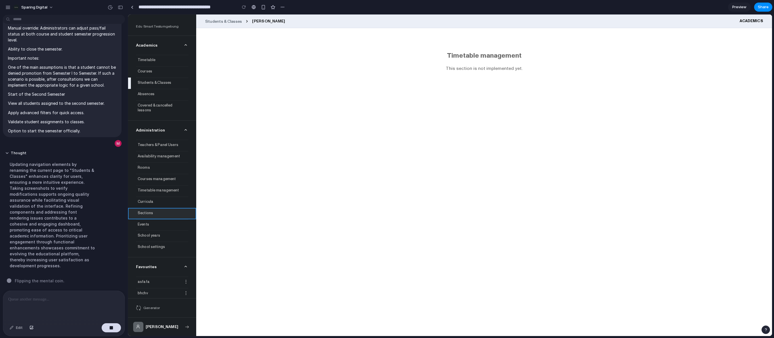
click at [151, 208] on div "Sections" at bounding box center [162, 212] width 52 height 9
click at [147, 220] on div "Events" at bounding box center [162, 224] width 52 height 9
click at [152, 231] on div "School years" at bounding box center [162, 235] width 52 height 9
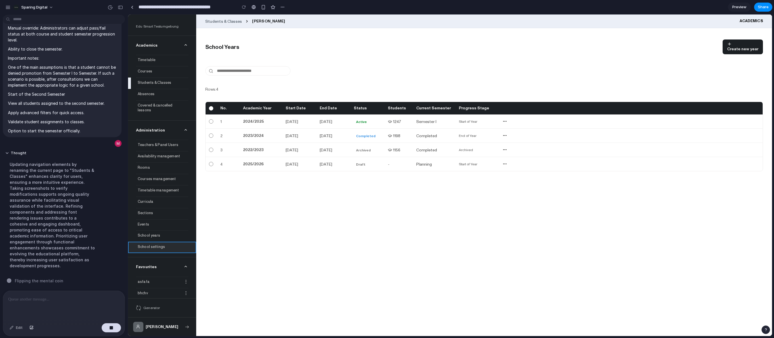
click at [153, 242] on div "School settings" at bounding box center [162, 246] width 52 height 9
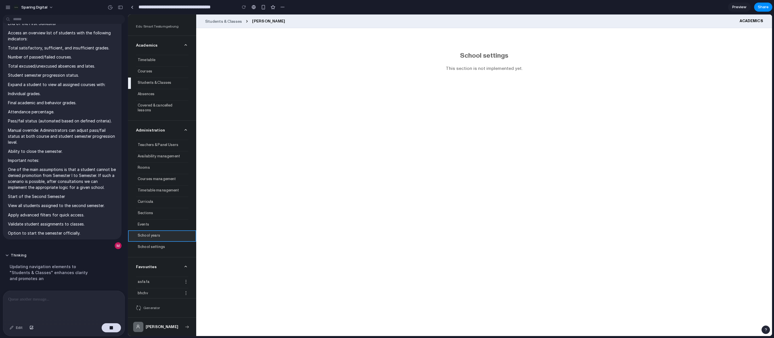
click at [151, 231] on div "School years" at bounding box center [162, 235] width 52 height 9
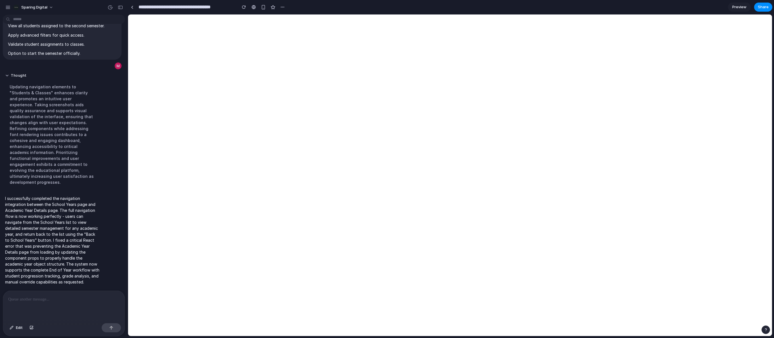
scroll to position [0, 0]
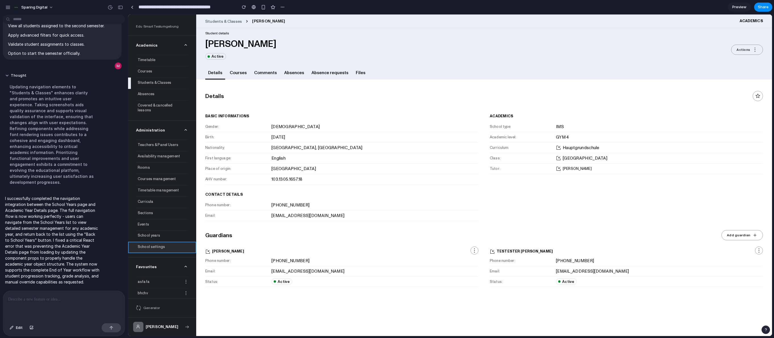
click at [147, 242] on div "School settings" at bounding box center [162, 246] width 52 height 9
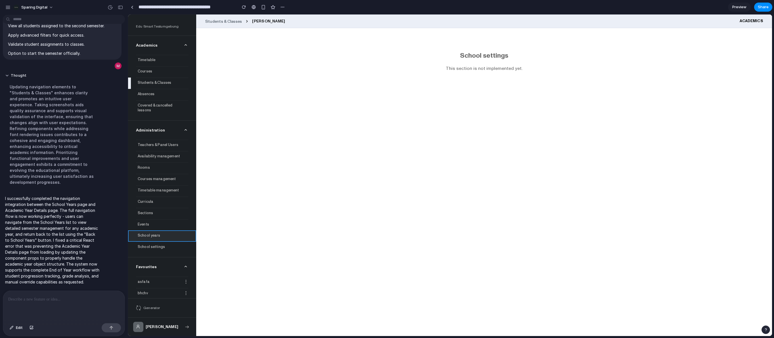
click at [150, 231] on div "School years" at bounding box center [162, 235] width 52 height 9
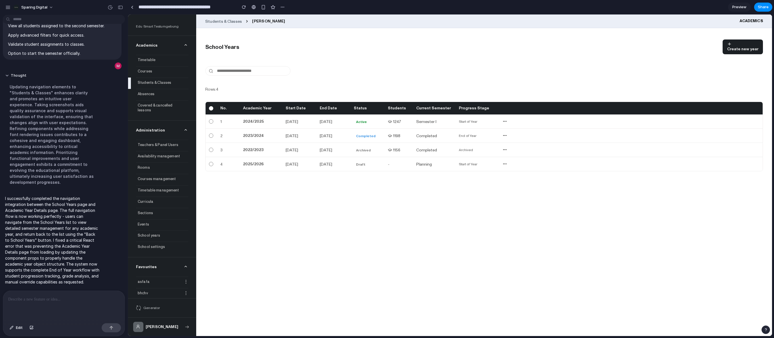
drag, startPoint x: 472, startPoint y: 114, endPoint x: 471, endPoint y: 118, distance: 4.1
click at [472, 114] on div "1 2024/2025 01.09.2024 30.06.2025 Active 1247 Semester I Start of Year" at bounding box center [484, 121] width 557 height 14
click at [470, 119] on div "Start of Year" at bounding box center [480, 121] width 43 height 5
click at [391, 129] on div "2 2023/2024 01.09.2023 30.06.2024 Completed 1198 Completed End of Year" at bounding box center [484, 136] width 557 height 14
click at [366, 129] on div "2 2023/2024 01.09.2023 30.06.2024 Completed 1198 Completed End of Year" at bounding box center [484, 136] width 557 height 14
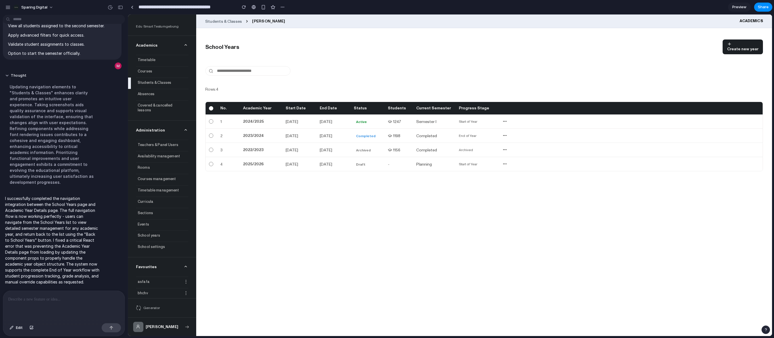
drag, startPoint x: 356, startPoint y: 131, endPoint x: 316, endPoint y: 114, distance: 43.3
click at [355, 130] on div "2 2023/2024 01.09.2023 30.06.2024 Completed 1198 Completed End of Year" at bounding box center [484, 136] width 557 height 14
click at [272, 119] on div "2024/2025" at bounding box center [264, 122] width 43 height 6
drag, startPoint x: 241, startPoint y: 126, endPoint x: 233, endPoint y: 116, distance: 12.1
click at [239, 125] on div "1 2024/2025 01.09.2024 30.06.2025 Active 1247 Semester I Start of Year" at bounding box center [484, 121] width 557 height 14
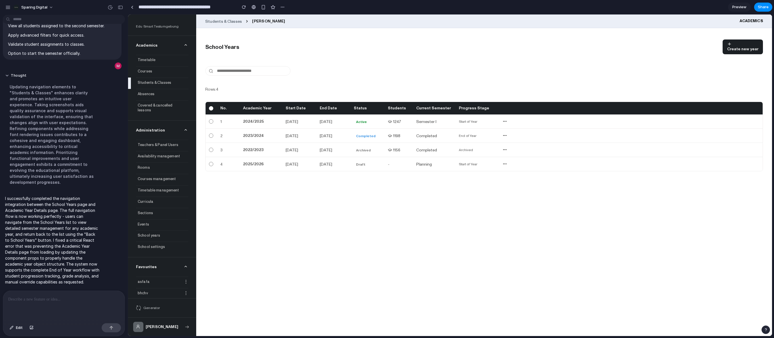
click at [230, 114] on div "1 2024/2025 01.09.2024 30.06.2025 Active 1247 Semester I Start of Year" at bounding box center [484, 121] width 557 height 14
click at [227, 111] on div "No. Academic Year Start Date End Date Status Students Current Semester Progress…" at bounding box center [484, 108] width 557 height 12
drag, startPoint x: 687, startPoint y: 28, endPoint x: 688, endPoint y: 33, distance: 5.5
click at [529, 33] on div "Students & Classes Abazi Claraa Academics School Years Create new year Rows: 4 …" at bounding box center [484, 175] width 576 height 322
click at [529, 44] on div "button" at bounding box center [743, 44] width 31 height 5
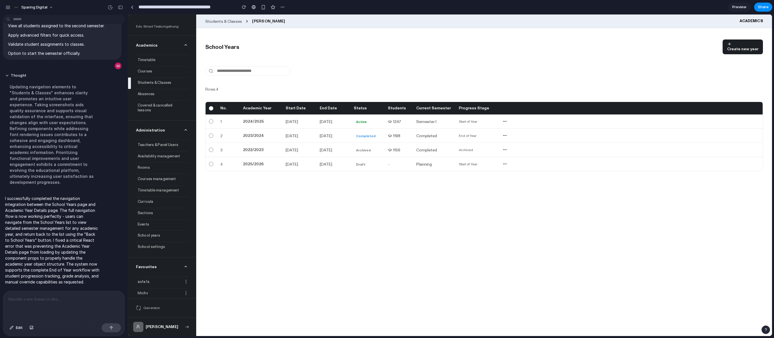
click at [494, 44] on div "School Years Create new year" at bounding box center [484, 46] width 558 height 15
drag, startPoint x: 202, startPoint y: 46, endPoint x: 205, endPoint y: 47, distance: 3.3
click at [202, 46] on main "School Years Create new year Rows: 4 No. Academic Year Start Date End Date Stat…" at bounding box center [484, 182] width 576 height 308
click at [147, 242] on div "School settings" at bounding box center [162, 246] width 52 height 9
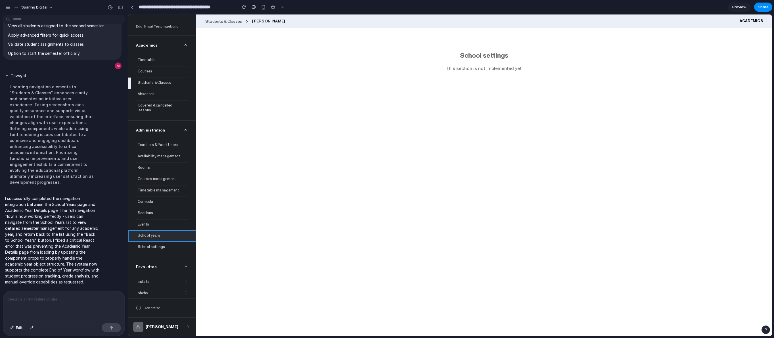
click at [151, 231] on div "School years" at bounding box center [162, 235] width 52 height 9
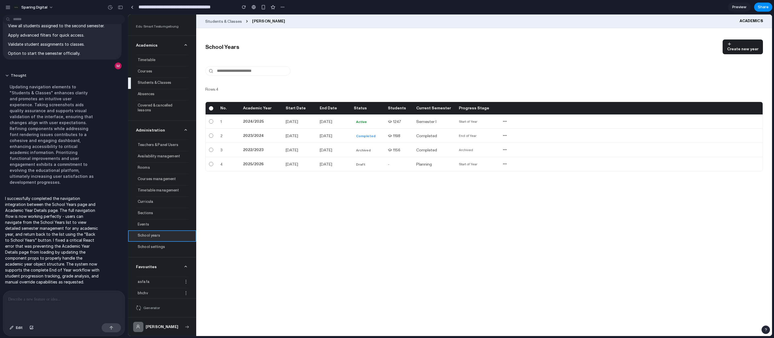
click at [152, 231] on div "School years" at bounding box center [162, 235] width 52 height 9
click at [61, 220] on p "I successfully completed the navigation integration between the School Years pa…" at bounding box center [52, 239] width 95 height 89
click at [37, 228] on p "I successfully completed the navigation integration between the School Years pa…" at bounding box center [52, 239] width 95 height 89
drag, startPoint x: 335, startPoint y: 133, endPoint x: 368, endPoint y: 130, distance: 33.7
click at [335, 133] on div "30.06.2024" at bounding box center [337, 136] width 34 height 6
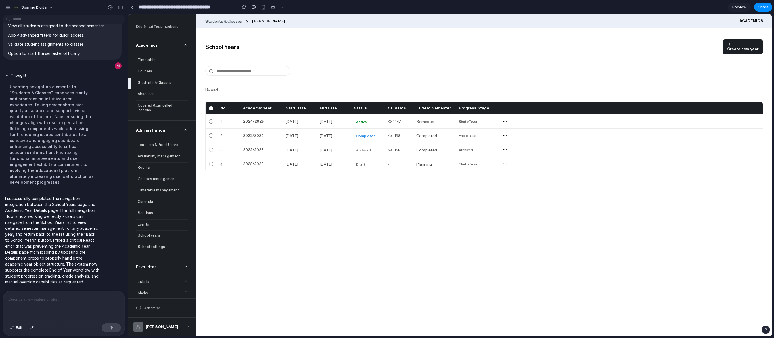
click at [369, 130] on div "2 2023/2024 01.09.2023 30.06.2024 Completed 1198 Completed End of Year" at bounding box center [484, 136] width 557 height 14
drag, startPoint x: 353, startPoint y: 133, endPoint x: 385, endPoint y: 136, distance: 32.2
click at [353, 133] on div "30.06.2024" at bounding box center [337, 136] width 34 height 6
drag, startPoint x: 387, startPoint y: 136, endPoint x: 392, endPoint y: 127, distance: 10.7
click at [387, 135] on div "2 2023/2024 01.09.2023 30.06.2024 Completed 1198 Completed End of Year" at bounding box center [484, 136] width 557 height 14
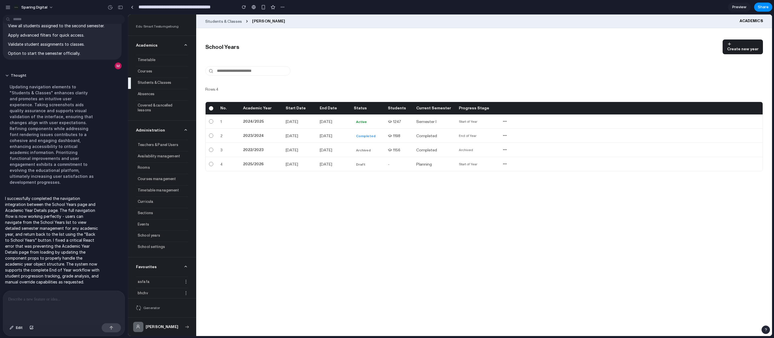
drag, startPoint x: 399, startPoint y: 121, endPoint x: 304, endPoint y: 132, distance: 95.5
click at [398, 121] on span "1247" at bounding box center [402, 122] width 28 height 6
click at [242, 116] on div "1 2024/2025 01.09.2024 30.06.2025 Active 1247 Semester I Start of Year" at bounding box center [484, 121] width 557 height 14
click at [249, 121] on div "2024/2025" at bounding box center [264, 122] width 43 height 6
drag, startPoint x: 251, startPoint y: 121, endPoint x: 257, endPoint y: 106, distance: 15.6
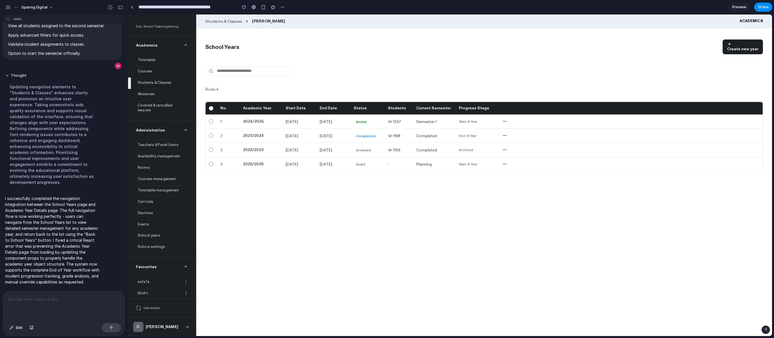
click at [252, 119] on div "2024/2025" at bounding box center [264, 122] width 43 height 6
click at [257, 106] on div "Academic Year" at bounding box center [264, 108] width 43 height 6
click at [251, 121] on div "2024/2025" at bounding box center [264, 122] width 43 height 6
drag, startPoint x: 259, startPoint y: 132, endPoint x: 363, endPoint y: 134, distance: 103.4
click at [259, 133] on div "2023/2024" at bounding box center [264, 136] width 43 height 6
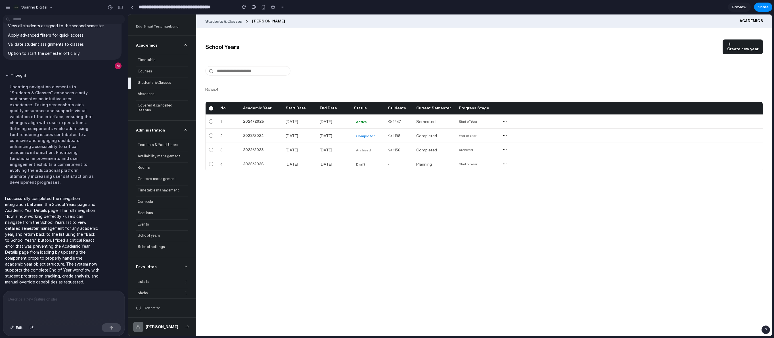
click at [529, 44] on div "button" at bounding box center [743, 44] width 31 height 5
click at [489, 120] on div "Start of Year" at bounding box center [480, 121] width 43 height 5
click at [475, 133] on div "End of Year" at bounding box center [480, 135] width 43 height 5
click at [506, 120] on icon "button" at bounding box center [505, 121] width 5 height 5
click at [503, 129] on button "View Details" at bounding box center [498, 130] width 39 height 10
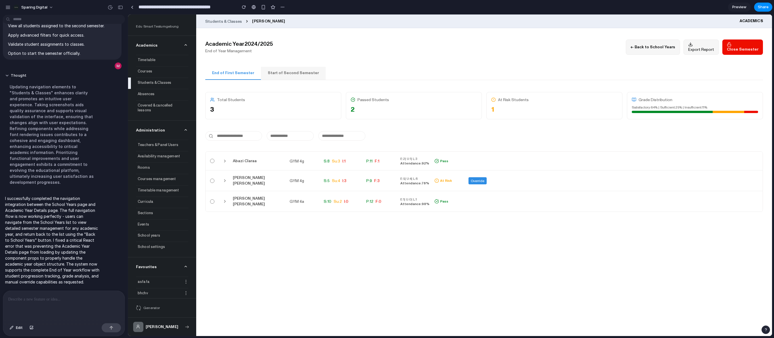
click at [225, 159] on icon at bounding box center [225, 161] width 5 height 5
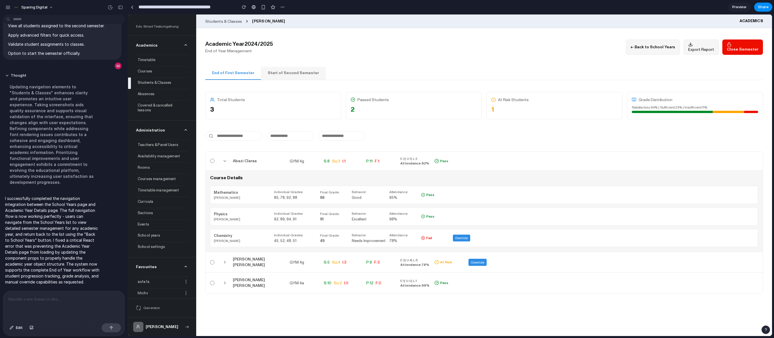
click at [225, 159] on icon at bounding box center [225, 161] width 5 height 5
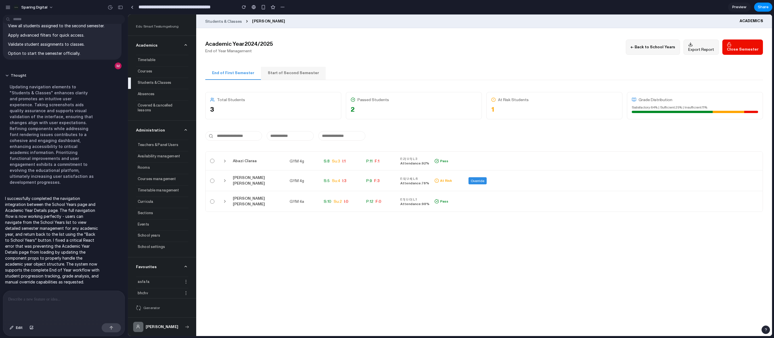
click at [225, 159] on icon at bounding box center [225, 161] width 5 height 5
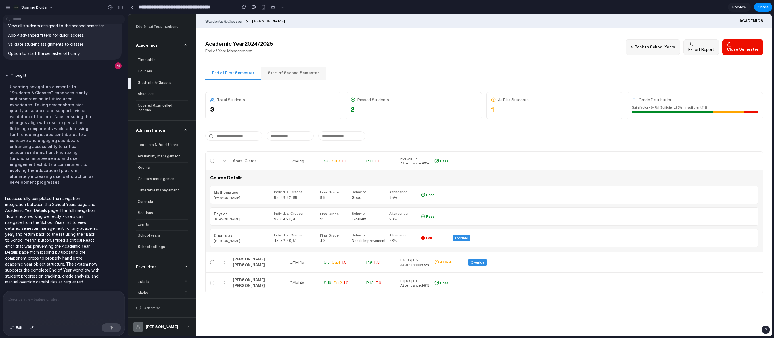
click at [225, 159] on icon at bounding box center [225, 161] width 5 height 5
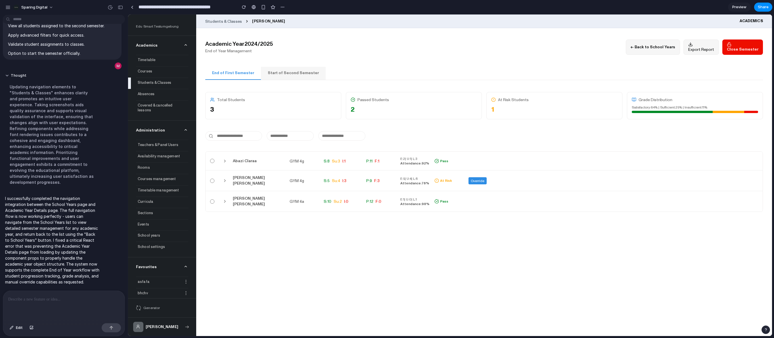
click at [477, 179] on span "Override" at bounding box center [478, 181] width 14 height 4
click at [445, 178] on span "At Risk" at bounding box center [446, 180] width 12 height 5
click at [482, 179] on span "Override" at bounding box center [478, 181] width 14 height 4
click at [52, 304] on div at bounding box center [64, 306] width 122 height 30
click at [38, 296] on p at bounding box center [62, 299] width 109 height 7
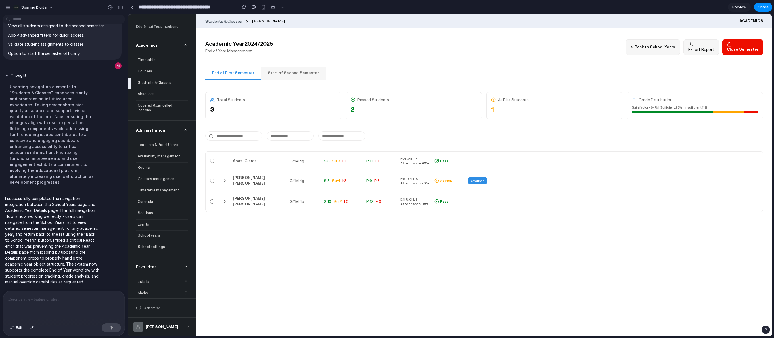
scroll to position [1927, 0]
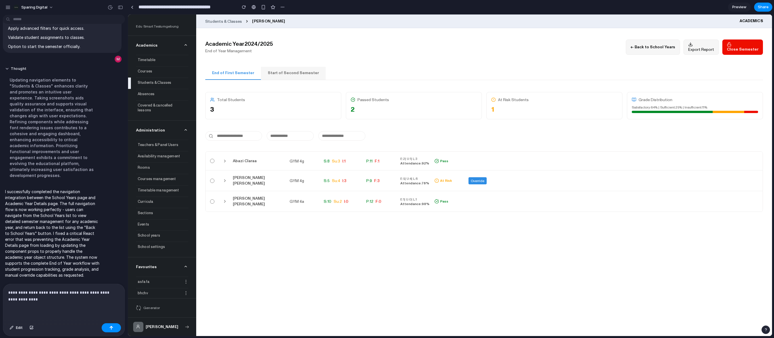
click at [35, 295] on p "**********" at bounding box center [62, 296] width 109 height 14
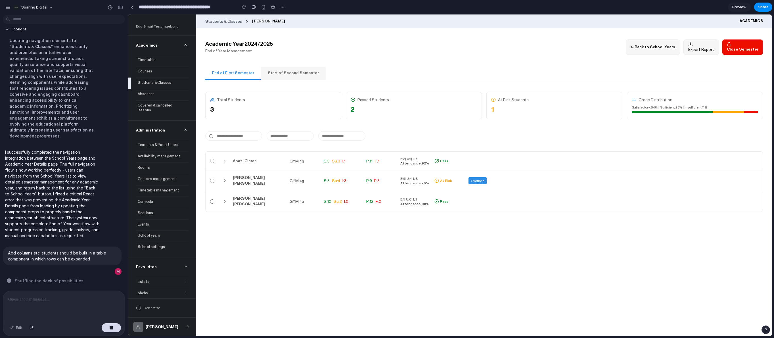
drag, startPoint x: 233, startPoint y: 113, endPoint x: 230, endPoint y: 114, distance: 3.0
click at [233, 113] on div "Total Students 3" at bounding box center [273, 105] width 136 height 27
click at [278, 75] on button "Start of Second Semester" at bounding box center [293, 73] width 65 height 13
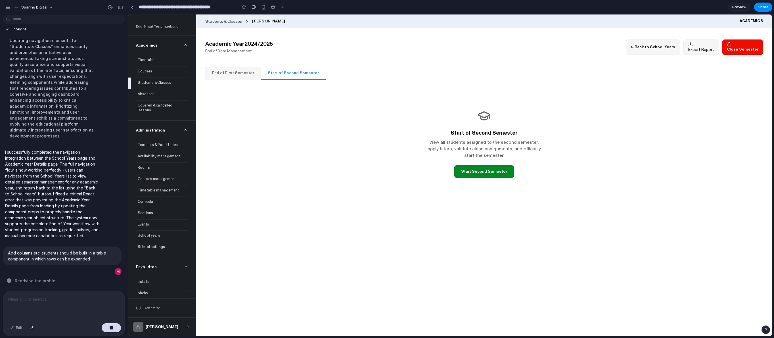
click at [245, 76] on button "End of First Semester" at bounding box center [233, 73] width 56 height 13
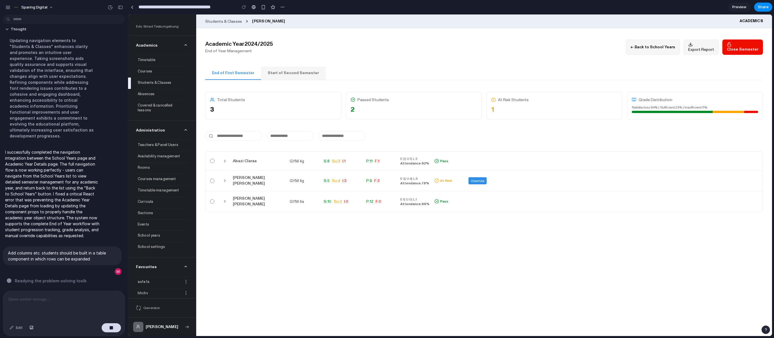
click at [239, 75] on button "End of First Semester" at bounding box center [233, 73] width 56 height 13
click at [282, 76] on button "Start of Second Semester" at bounding box center [293, 73] width 65 height 13
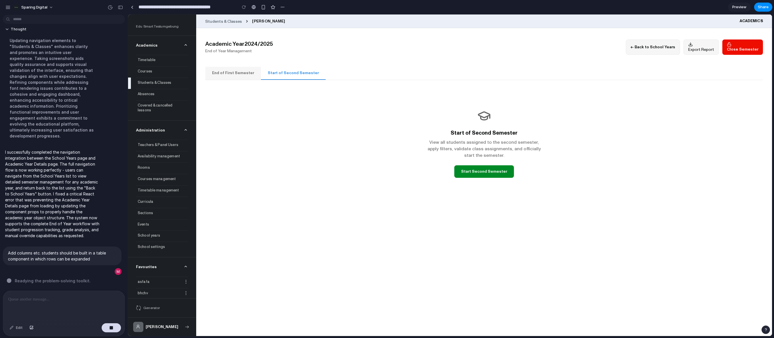
click at [464, 170] on button "Start Second Semester" at bounding box center [485, 171] width 60 height 12
click at [464, 169] on span "Start Second Semester" at bounding box center [484, 171] width 46 height 5
click at [376, 145] on div "Start of Second Semester View all students assigned to the second semester, app…" at bounding box center [484, 143] width 558 height 103
click at [230, 74] on button "End of First Semester" at bounding box center [233, 73] width 56 height 13
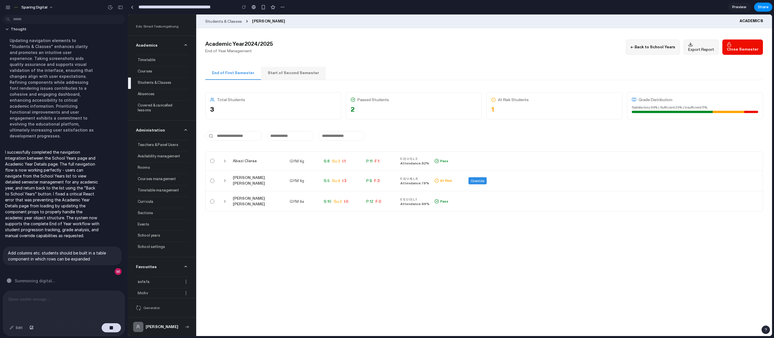
click at [223, 159] on icon at bounding box center [225, 161] width 5 height 5
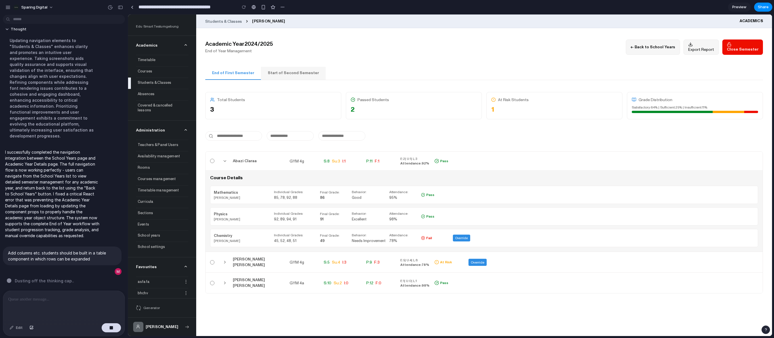
click at [226, 159] on icon at bounding box center [225, 161] width 5 height 5
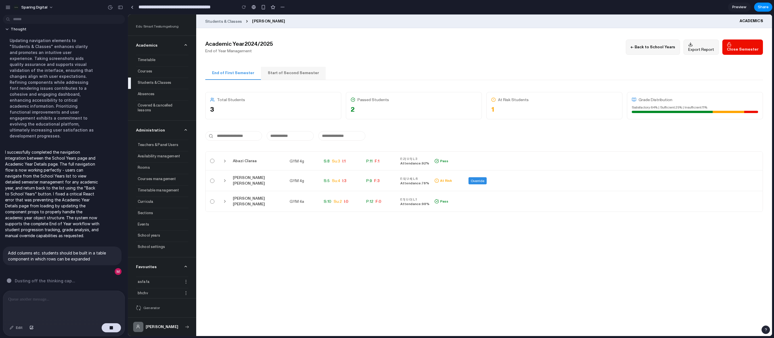
click at [226, 159] on icon at bounding box center [225, 161] width 5 height 5
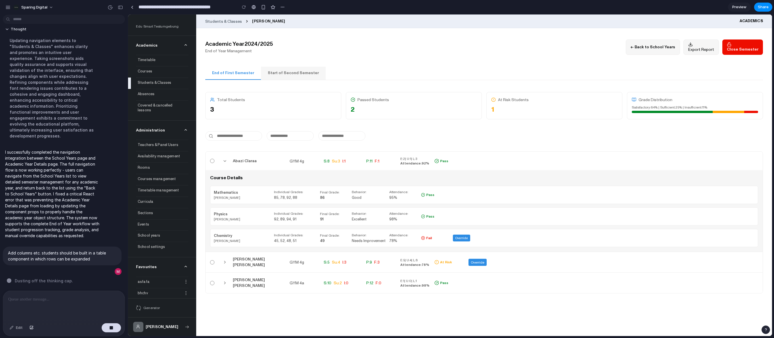
click at [226, 159] on icon at bounding box center [225, 161] width 5 height 5
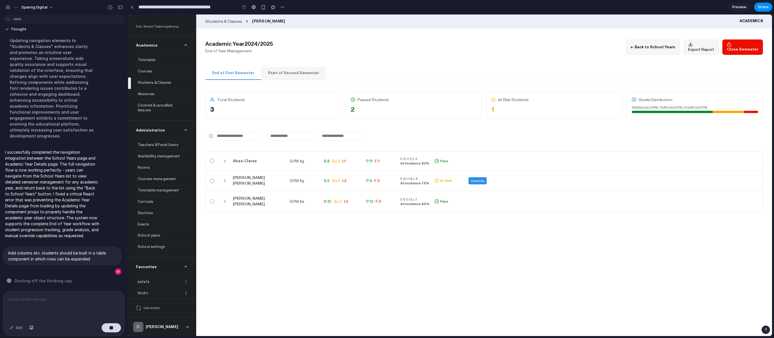
click at [226, 159] on icon at bounding box center [225, 161] width 5 height 5
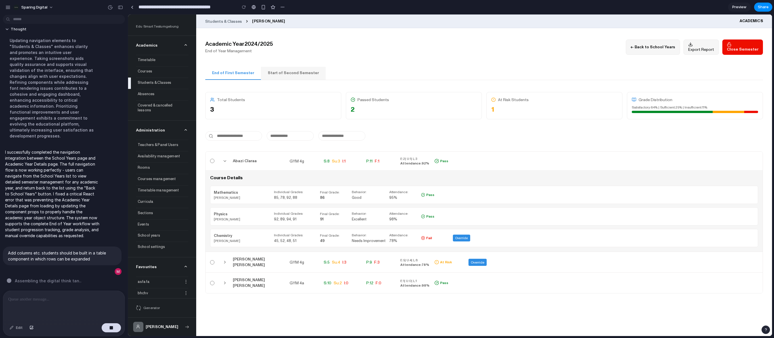
click at [274, 285] on main "Academic Year 2024/2025 End of Year Management ← Back to School Years Export Re…" at bounding box center [484, 182] width 576 height 308
click at [227, 159] on icon at bounding box center [225, 161] width 5 height 5
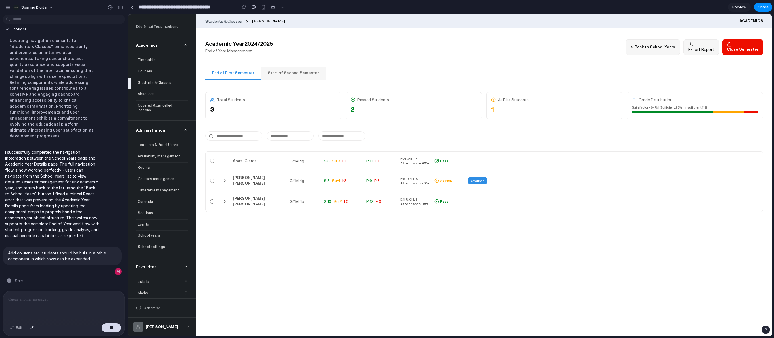
click at [226, 159] on icon at bounding box center [225, 161] width 5 height 5
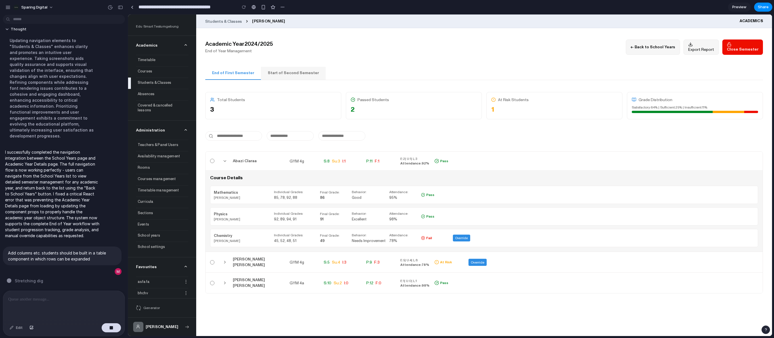
click at [226, 159] on icon at bounding box center [225, 161] width 5 height 5
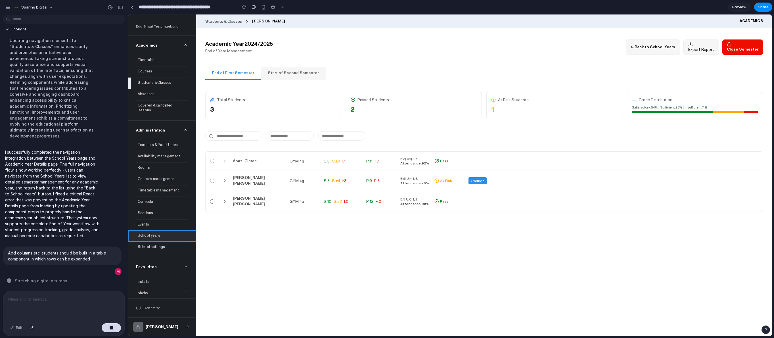
click at [155, 231] on div "School years" at bounding box center [162, 235] width 52 height 9
click at [152, 242] on div "School settings" at bounding box center [162, 246] width 52 height 9
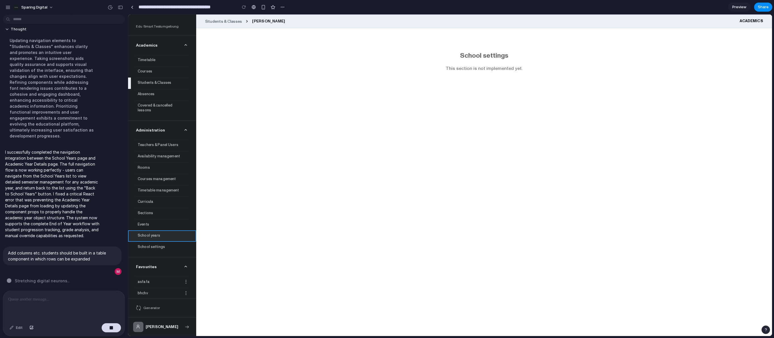
click at [150, 231] on div "School years" at bounding box center [162, 235] width 52 height 9
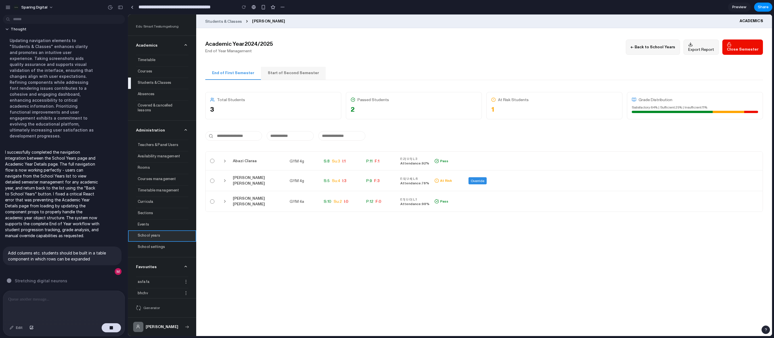
click at [150, 231] on div "School years" at bounding box center [162, 235] width 52 height 9
click at [529, 53] on button "← Back to School Years" at bounding box center [653, 46] width 54 height 15
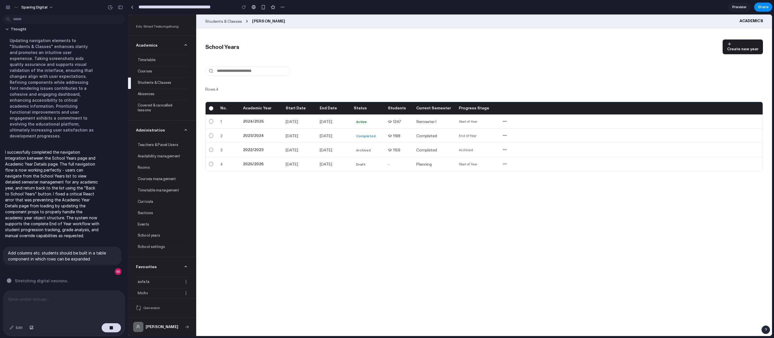
click at [430, 80] on div "School Years Create new year Rows: 4 No. Academic Year Start Date End Date Stat…" at bounding box center [484, 105] width 558 height 132
click at [503, 120] on button "button" at bounding box center [505, 121] width 7 height 7
click at [502, 128] on button "View Details" at bounding box center [498, 130] width 39 height 10
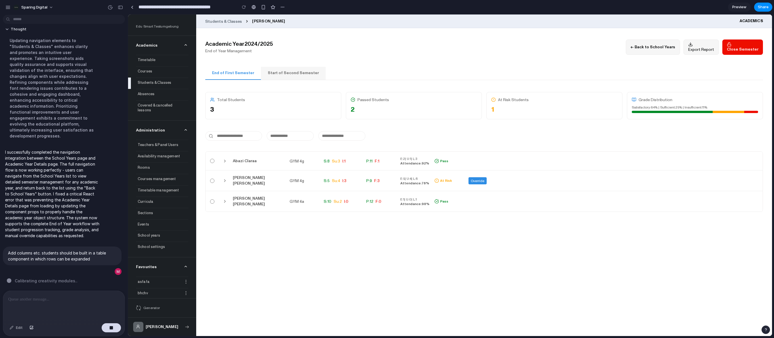
click at [366, 110] on div "2" at bounding box center [414, 110] width 126 height 10
click at [272, 73] on button "Start of Second Semester" at bounding box center [293, 73] width 65 height 13
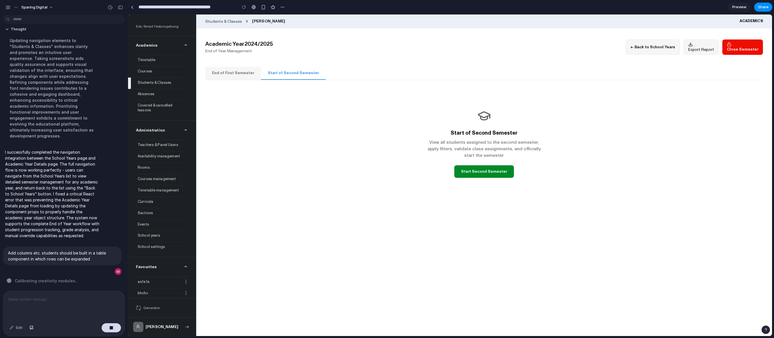
click at [475, 165] on button "Start Second Semester" at bounding box center [485, 171] width 60 height 12
click at [473, 169] on span "Start Second Semester" at bounding box center [484, 171] width 46 height 5
click at [529, 43] on icon "button" at bounding box center [691, 44] width 5 height 5
click at [529, 47] on span "← Back to School Years" at bounding box center [653, 47] width 45 height 5
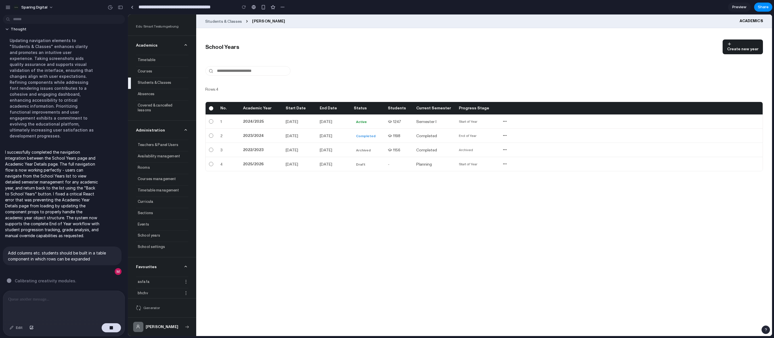
click at [506, 133] on icon "button" at bounding box center [505, 135] width 5 height 5
click at [504, 141] on button "View Details" at bounding box center [498, 144] width 39 height 10
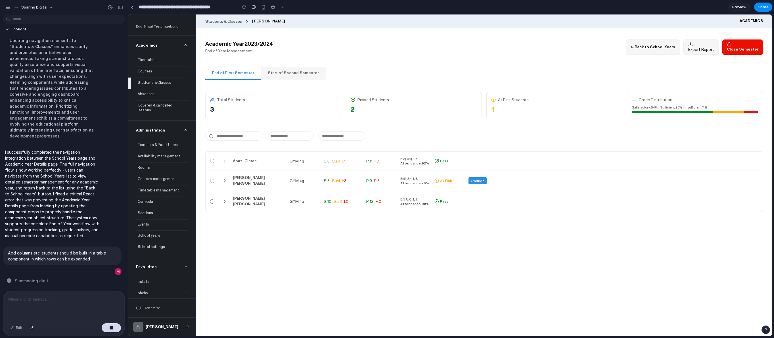
click at [276, 72] on button "Start of Second Semester" at bounding box center [293, 73] width 65 height 13
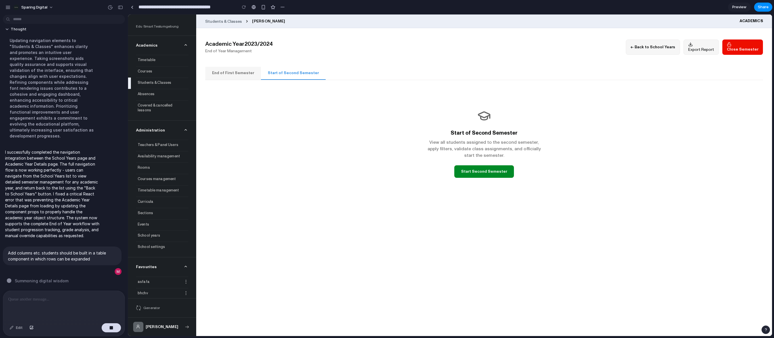
click at [239, 75] on button "End of First Semester" at bounding box center [233, 73] width 56 height 13
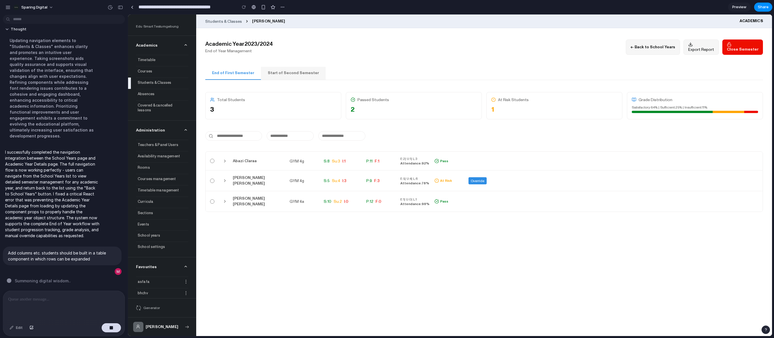
click at [277, 71] on button "Start of Second Semester" at bounding box center [293, 73] width 65 height 13
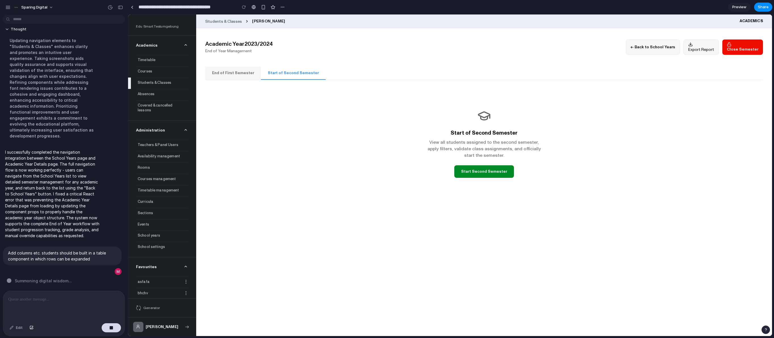
click at [233, 74] on button "End of First Semester" at bounding box center [233, 73] width 56 height 13
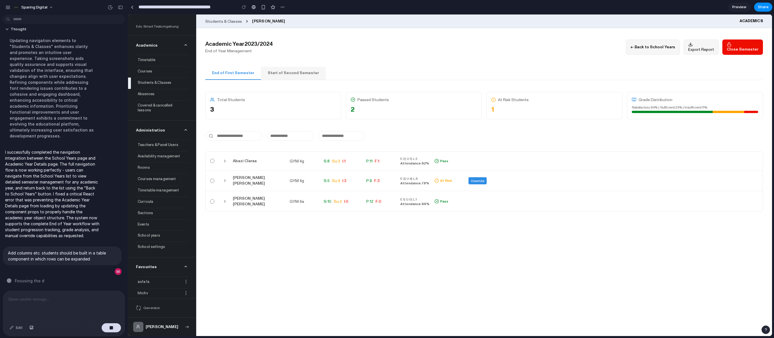
click at [223, 159] on icon at bounding box center [225, 161] width 5 height 5
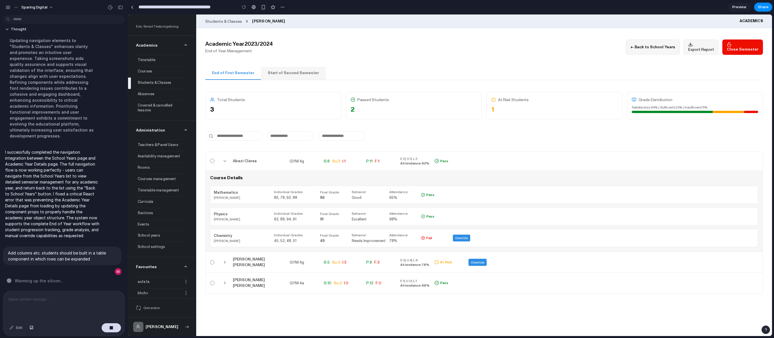
click at [352, 131] on input "text" at bounding box center [341, 135] width 47 height 9
click at [468, 138] on div "Academic Year 2023/2024 End of Year Management ← Back to School Years Export Re…" at bounding box center [484, 166] width 558 height 254
click at [227, 260] on icon at bounding box center [225, 262] width 5 height 5
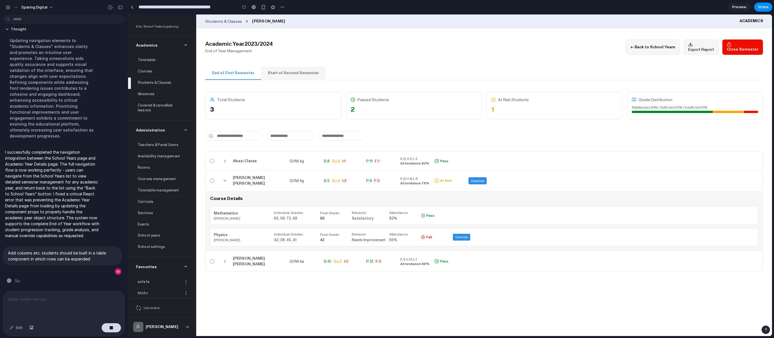
click at [428, 235] on span "Fail" at bounding box center [429, 237] width 6 height 5
click at [464, 235] on span "Override" at bounding box center [461, 237] width 13 height 4
click at [462, 235] on span "Override" at bounding box center [461, 237] width 13 height 4
click at [223, 178] on icon at bounding box center [225, 180] width 5 height 5
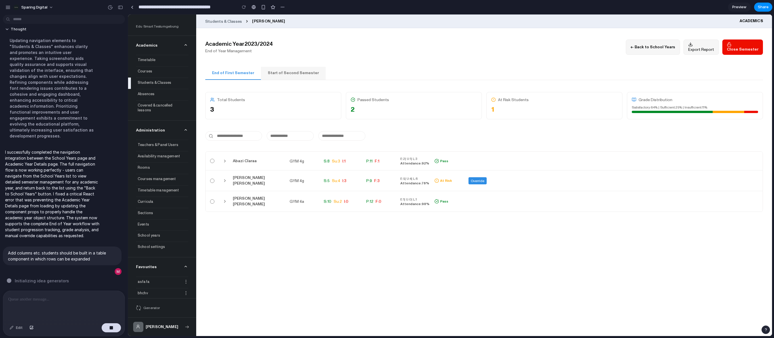
click at [38, 299] on p at bounding box center [62, 299] width 109 height 7
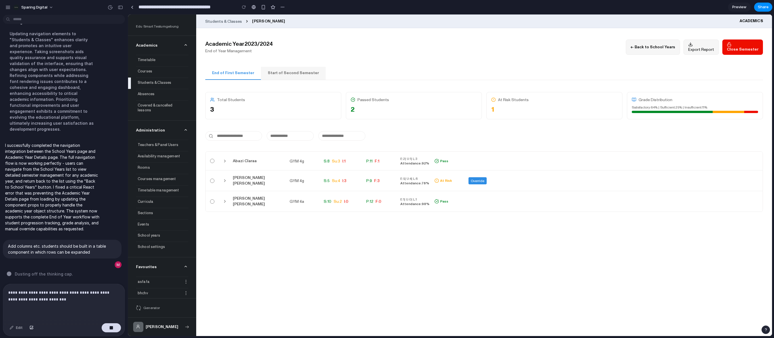
click at [70, 297] on p "**********" at bounding box center [62, 296] width 109 height 14
click at [35, 294] on p "**********" at bounding box center [62, 296] width 109 height 14
click at [64, 296] on p "**********" at bounding box center [62, 296] width 109 height 14
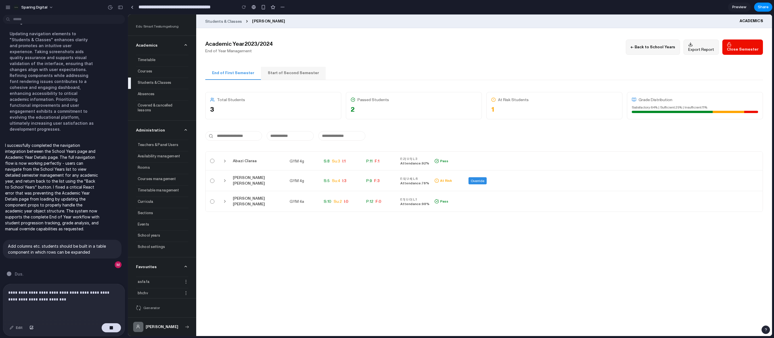
click at [70, 297] on p "**********" at bounding box center [62, 296] width 109 height 14
click at [13, 291] on p "**********" at bounding box center [62, 296] width 109 height 14
click at [72, 293] on p "**********" at bounding box center [62, 296] width 109 height 14
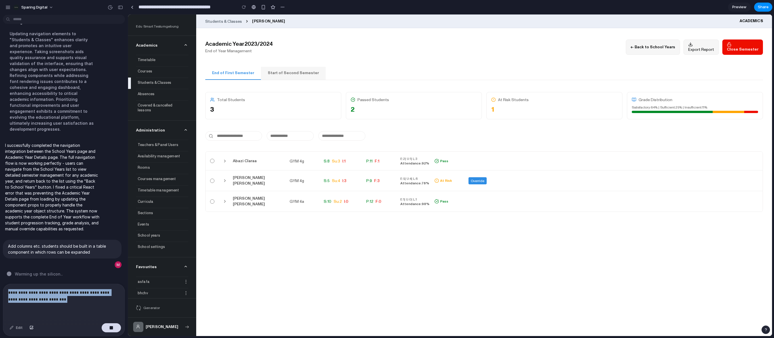
click at [72, 293] on p "**********" at bounding box center [62, 296] width 109 height 14
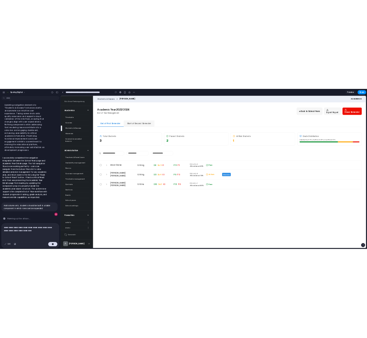
scroll to position [1967, 0]
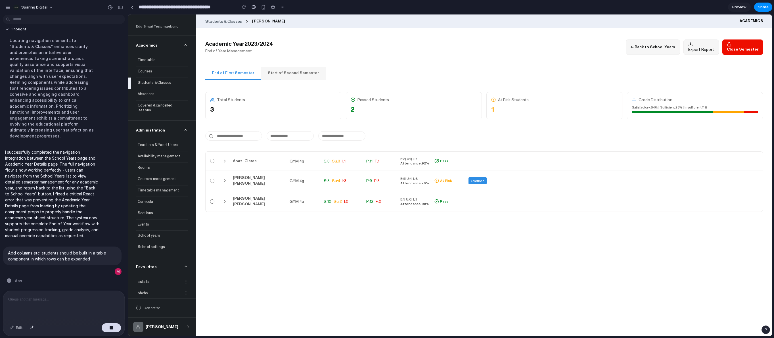
click at [28, 296] on p at bounding box center [62, 299] width 109 height 7
click at [45, 305] on div at bounding box center [64, 306] width 122 height 30
click at [22, 298] on p at bounding box center [62, 299] width 109 height 7
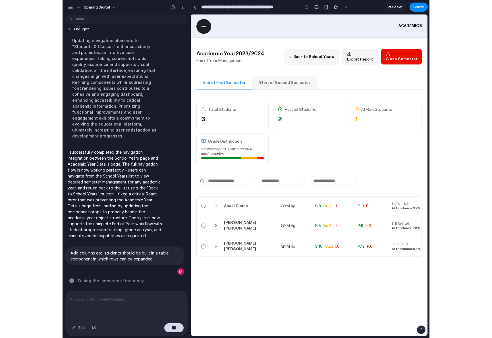
scroll to position [1954, 0]
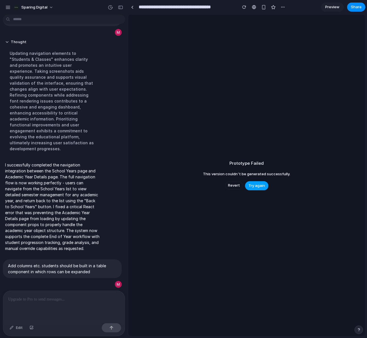
click at [250, 186] on span "Try again" at bounding box center [256, 186] width 16 height 6
click at [254, 186] on span "Try again" at bounding box center [256, 186] width 16 height 6
click at [255, 187] on span "Try again" at bounding box center [256, 186] width 16 height 6
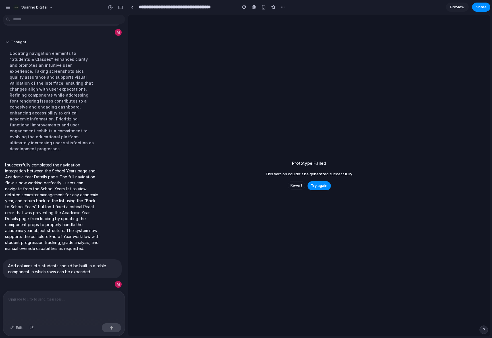
click at [343, 184] on div "Prototype Failed This version couldn't be generated successfully. Revert Try ag…" at bounding box center [309, 175] width 362 height 322
click at [328, 186] on button "Try again" at bounding box center [318, 185] width 23 height 9
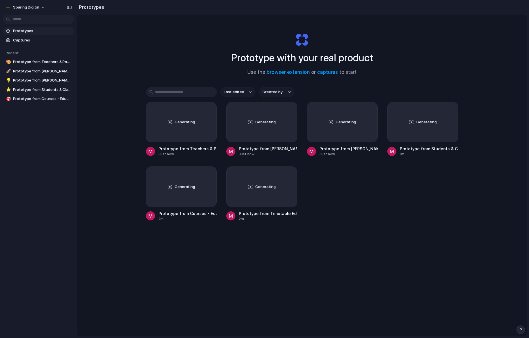
click at [212, 81] on div "Prototype with your real product Use the browser extension or captures to start" at bounding box center [302, 51] width 227 height 61
click at [27, 42] on span "Captures" at bounding box center [42, 40] width 59 height 6
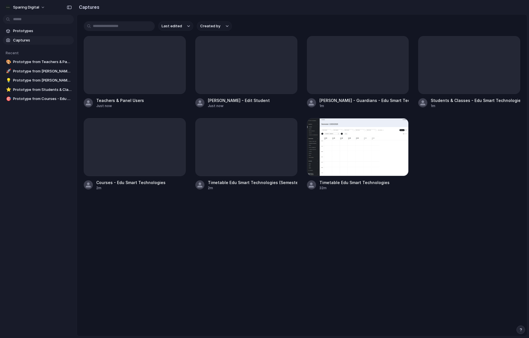
click at [212, 219] on main "Last edited Created by Teachers & Panel Users Just now Abazi Claraa - Edit Stud…" at bounding box center [302, 175] width 451 height 322
click at [143, 207] on main "Last edited Created by Teachers & Panel Users Just now Abazi Claraa - Edit Stud…" at bounding box center [302, 175] width 451 height 322
click at [174, 126] on button "button" at bounding box center [177, 126] width 9 height 9
click at [175, 217] on div "Create prototype Rename Copy link Open original page Delete" at bounding box center [264, 169] width 529 height 338
click at [162, 217] on main "Last edited Created by Teachers & Panel Users Just now Abazi Claraa - Edit Stud…" at bounding box center [302, 175] width 451 height 322
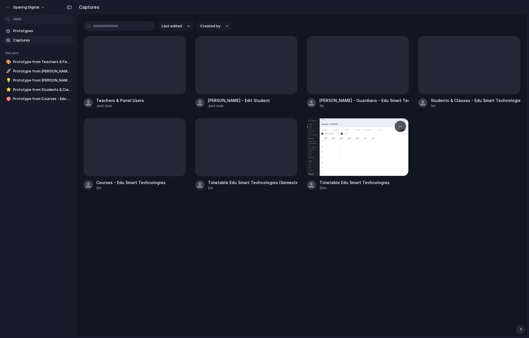
click at [347, 166] on div at bounding box center [358, 147] width 102 height 58
click at [154, 229] on main "Last edited Created by Teachers & Panel Users Just now Abazi Claraa - Edit Stud…" at bounding box center [302, 175] width 451 height 322
click at [43, 171] on div "Prototypes Captures Recent 🎨 Prototype from Timetable Edu Smart Technologies 🚀 …" at bounding box center [38, 89] width 77 height 178
click at [34, 8] on span "Sparing Digital" at bounding box center [26, 8] width 26 height 6
drag, startPoint x: 87, startPoint y: 5, endPoint x: 85, endPoint y: 8, distance: 3.8
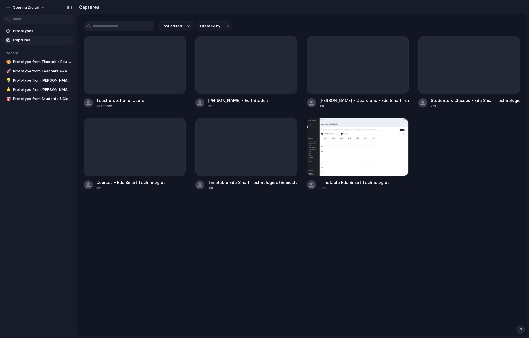
click at [87, 5] on div "Settings Invite members Change theme Sign out" at bounding box center [264, 169] width 529 height 338
click at [49, 147] on div "Prototypes Captures Recent 🎨 Prototype from Timetable Edu Smart Technologies 🚀 …" at bounding box center [38, 89] width 77 height 178
click at [39, 74] on link "🚀 Prototype from Teachers & Panel Users" at bounding box center [38, 71] width 71 height 9
click at [136, 183] on div "Courses - Edu Smart Technologies" at bounding box center [130, 183] width 69 height 6
click at [132, 183] on div "Courses - Edu Smart Technologies" at bounding box center [130, 183] width 69 height 6
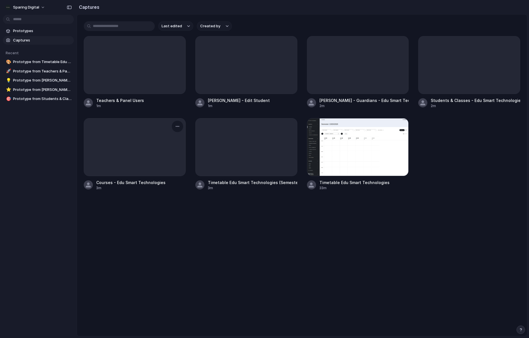
click at [135, 166] on div at bounding box center [134, 146] width 101 height 57
click at [145, 151] on div at bounding box center [134, 146] width 101 height 57
click at [137, 123] on div at bounding box center [134, 146] width 101 height 57
click at [181, 125] on button "button" at bounding box center [177, 126] width 9 height 9
click at [166, 139] on span "Create prototype" at bounding box center [161, 139] width 32 height 6
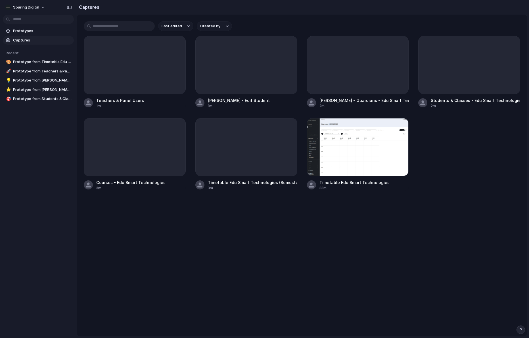
click at [153, 248] on main "Last edited Created by Teachers & Panel Users 1m Abazi Claraa - Edit Student 1m…" at bounding box center [302, 175] width 451 height 322
click at [143, 146] on div at bounding box center [134, 146] width 101 height 57
click at [139, 159] on div at bounding box center [134, 146] width 101 height 57
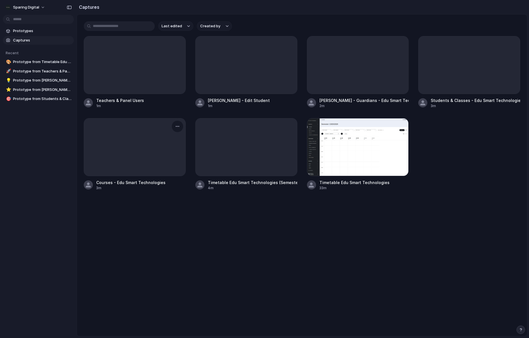
click at [161, 151] on div at bounding box center [134, 146] width 101 height 57
click at [161, 143] on div at bounding box center [134, 146] width 101 height 57
drag, startPoint x: 161, startPoint y: 143, endPoint x: 253, endPoint y: 13, distance: 159.4
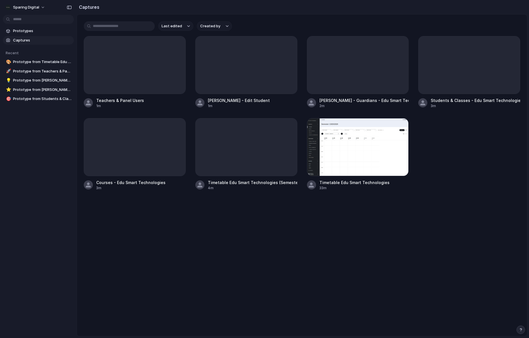
click at [162, 143] on div at bounding box center [134, 146] width 101 height 57
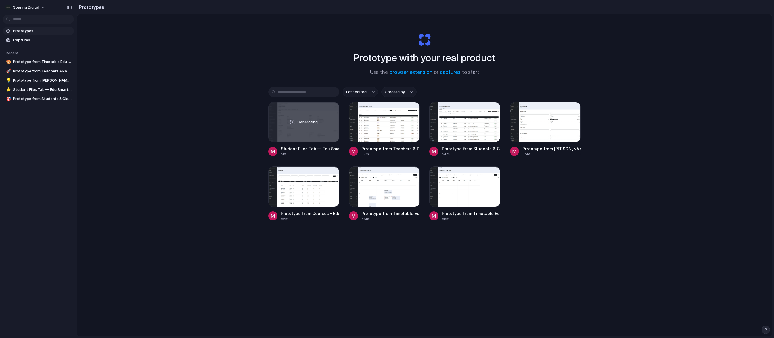
drag, startPoint x: 220, startPoint y: 110, endPoint x: 225, endPoint y: 111, distance: 5.4
click at [220, 110] on div "Prototype with your real product Use the browser extension or captures to start…" at bounding box center [424, 190] width 695 height 352
click at [409, 109] on div "button" at bounding box center [411, 110] width 5 height 5
click at [398, 140] on span "Copy link" at bounding box center [391, 141] width 16 height 6
click at [308, 194] on div at bounding box center [303, 186] width 71 height 40
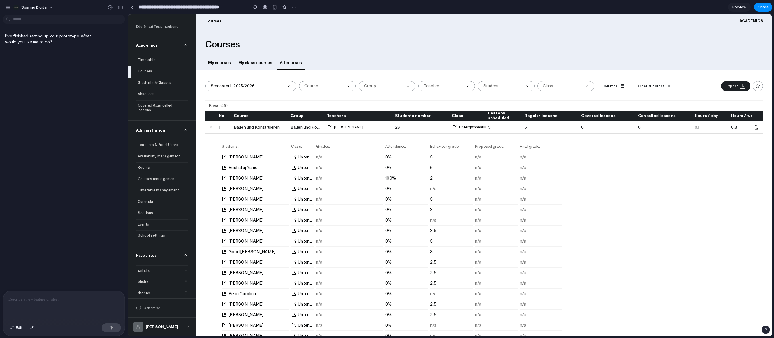
click at [39, 305] on div at bounding box center [64, 306] width 122 height 30
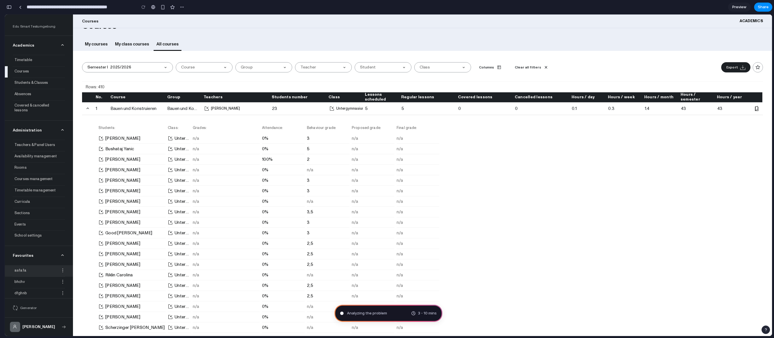
scroll to position [7, 0]
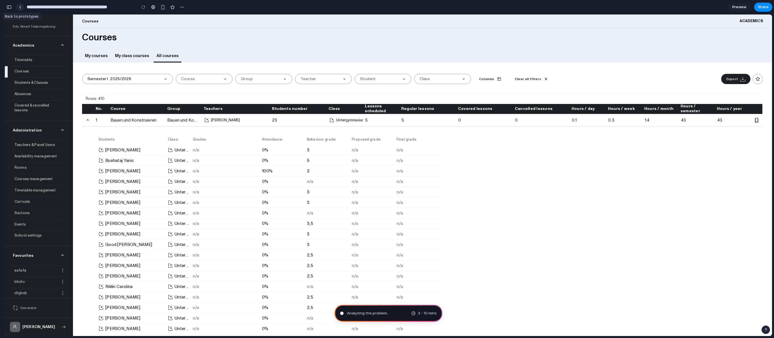
click at [22, 9] on link at bounding box center [20, 7] width 9 height 9
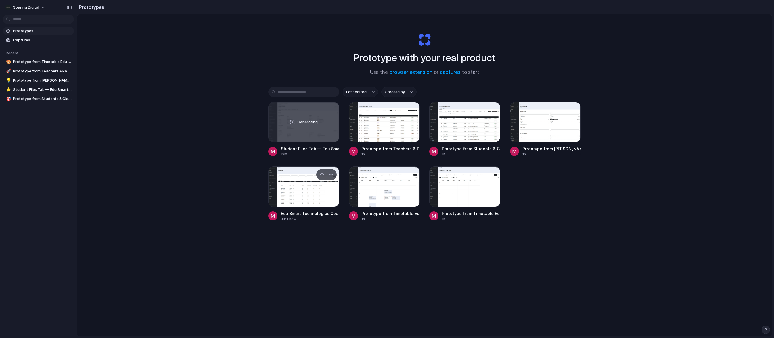
click at [295, 187] on div at bounding box center [303, 186] width 71 height 40
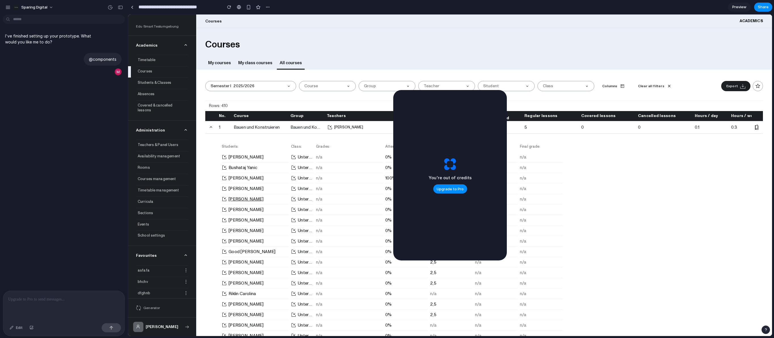
click at [272, 201] on link "[PERSON_NAME]" at bounding box center [255, 199] width 67 height 7
click at [448, 189] on span "Upgrade to Pro" at bounding box center [450, 189] width 27 height 6
click at [230, 155] on span "[PERSON_NAME]" at bounding box center [246, 157] width 35 height 7
click at [110, 65] on div "@components" at bounding box center [103, 59] width 38 height 13
click at [106, 62] on div "@components" at bounding box center [103, 59] width 38 height 13
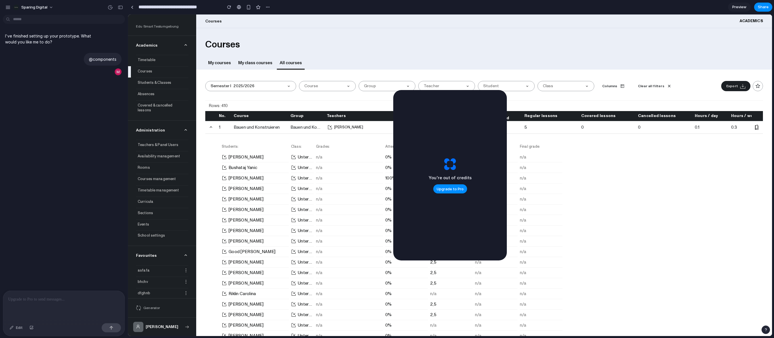
click at [35, 300] on p at bounding box center [63, 299] width 111 height 7
click at [102, 62] on p "@components" at bounding box center [103, 59] width 28 height 6
click at [103, 61] on p "@components" at bounding box center [103, 59] width 28 height 6
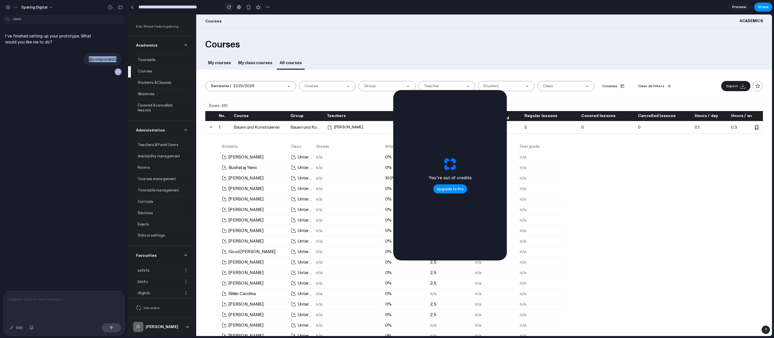
click at [230, 9] on button "button" at bounding box center [229, 7] width 9 height 9
